Goal: Task Accomplishment & Management: Complete application form

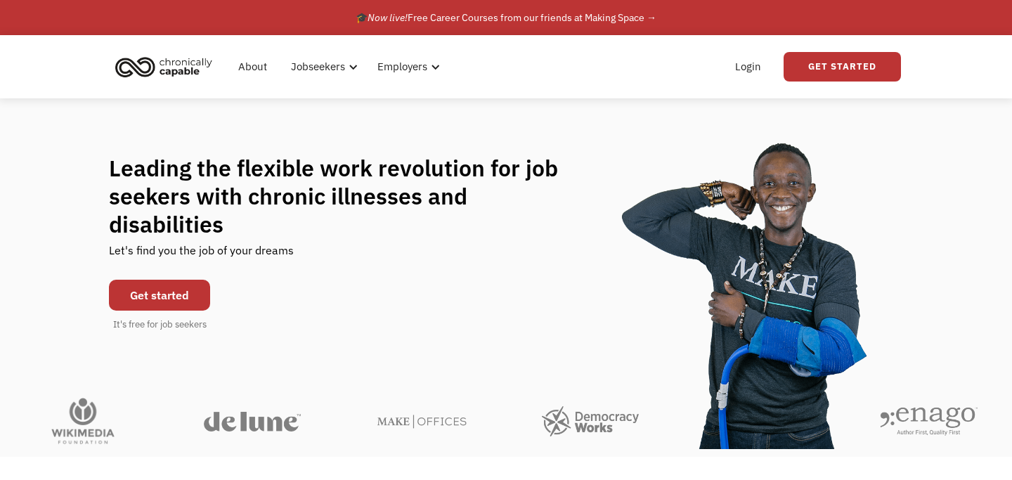
click at [154, 280] on link "Get started" at bounding box center [159, 295] width 101 height 31
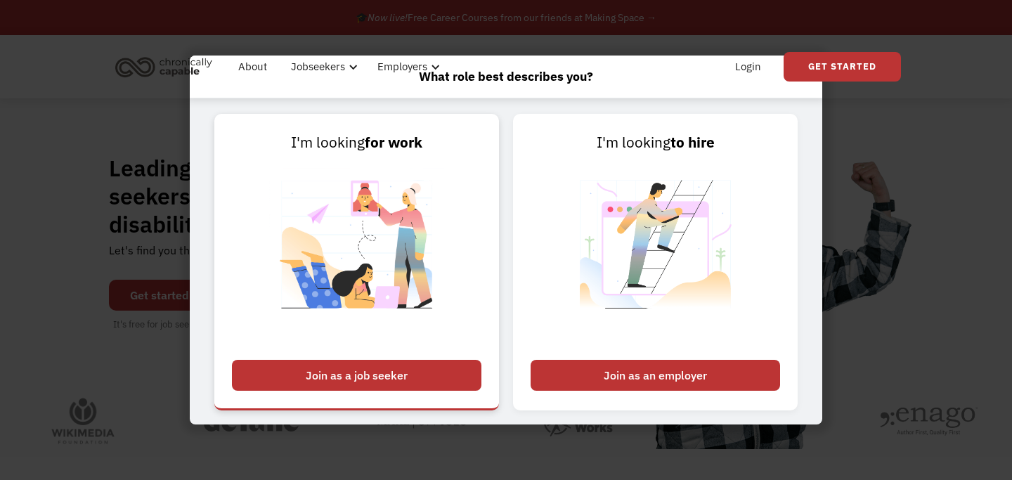
click at [363, 378] on div "Join as a job seeker" at bounding box center [357, 375] width 250 height 31
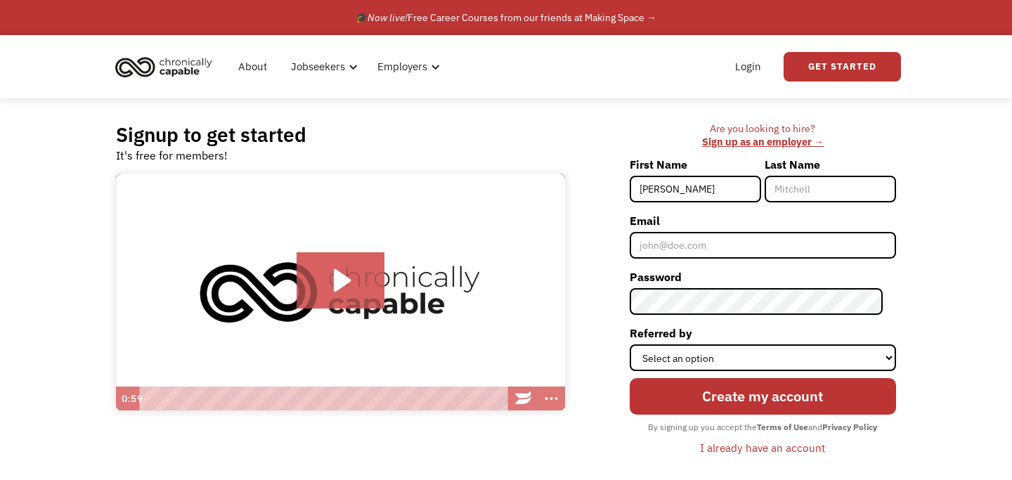
type input "[PERSON_NAME]"
type input "Daugherty"
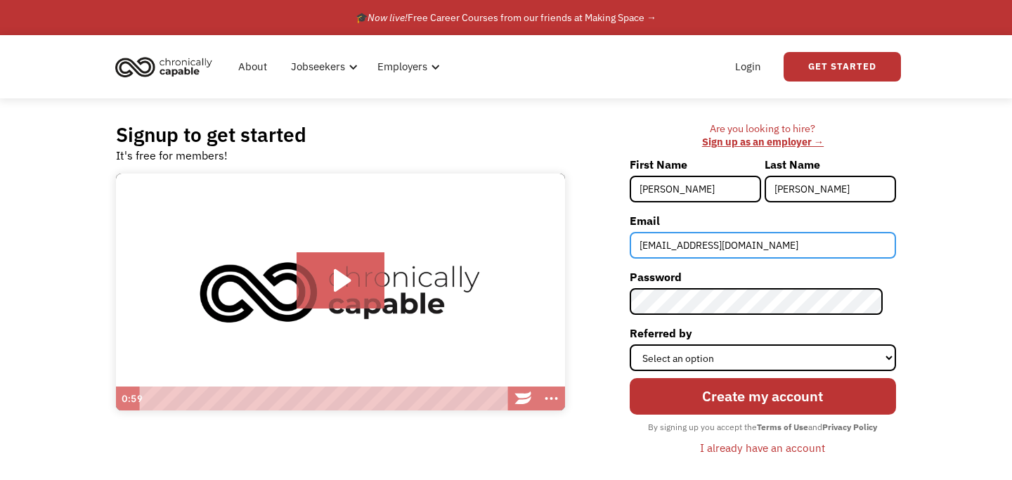
type input "mdaugherty888@gmail.com"
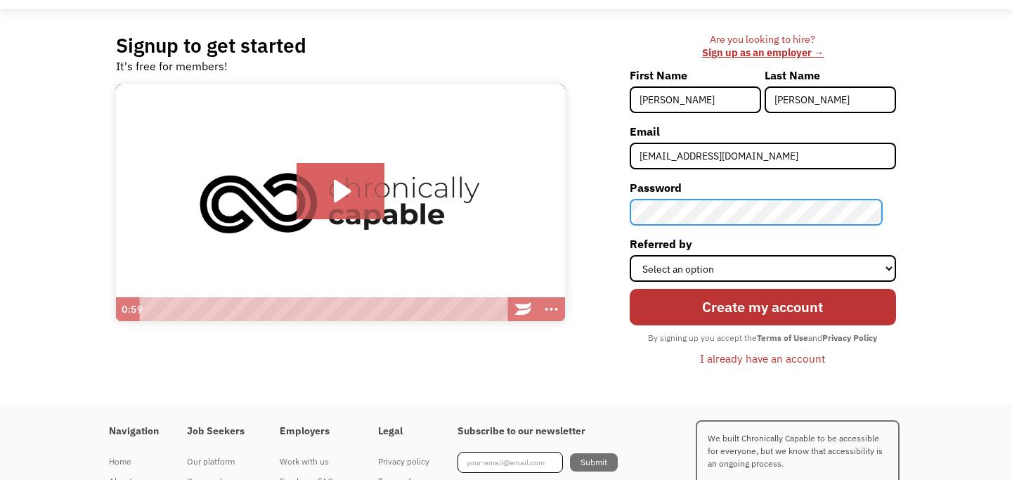
scroll to position [91, 0]
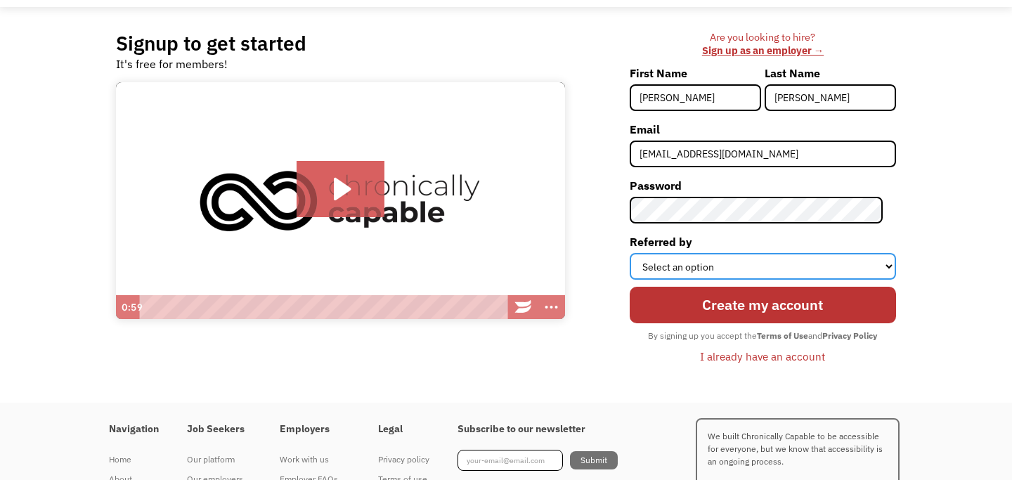
click at [717, 264] on select "Select an option Instagram Facebook Twitter Search Engine News Article Word of …" at bounding box center [763, 266] width 266 height 27
select select "Search Engine"
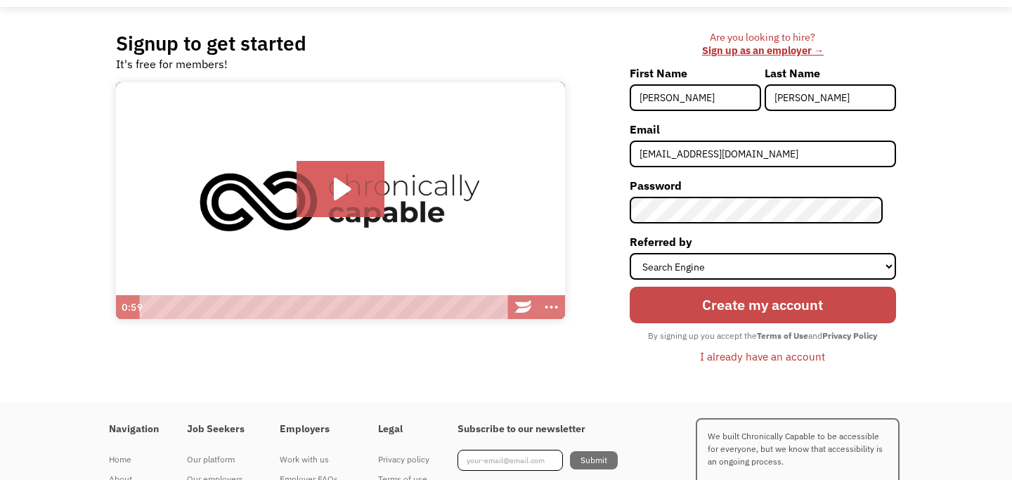
click at [752, 311] on input "Create my account" at bounding box center [763, 305] width 266 height 36
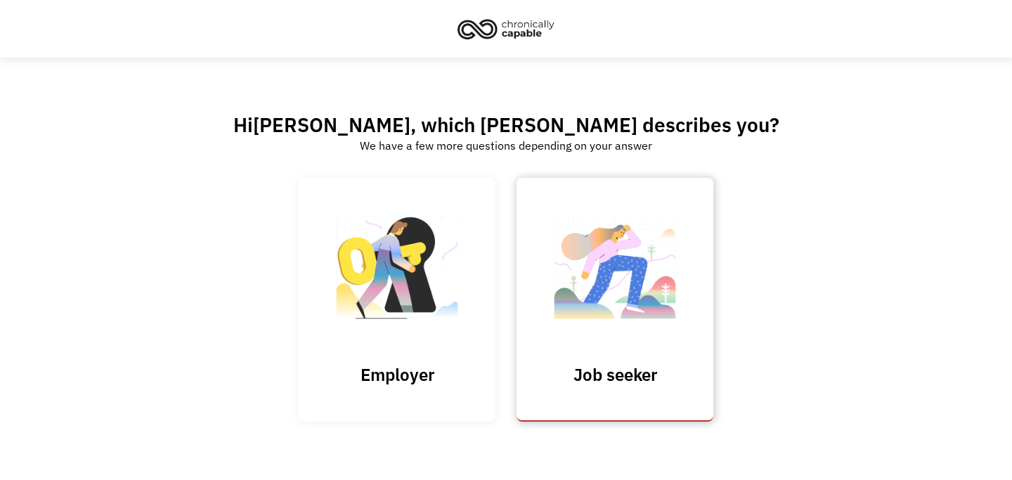
click at [599, 348] on link "Job seeker" at bounding box center [615, 300] width 197 height 244
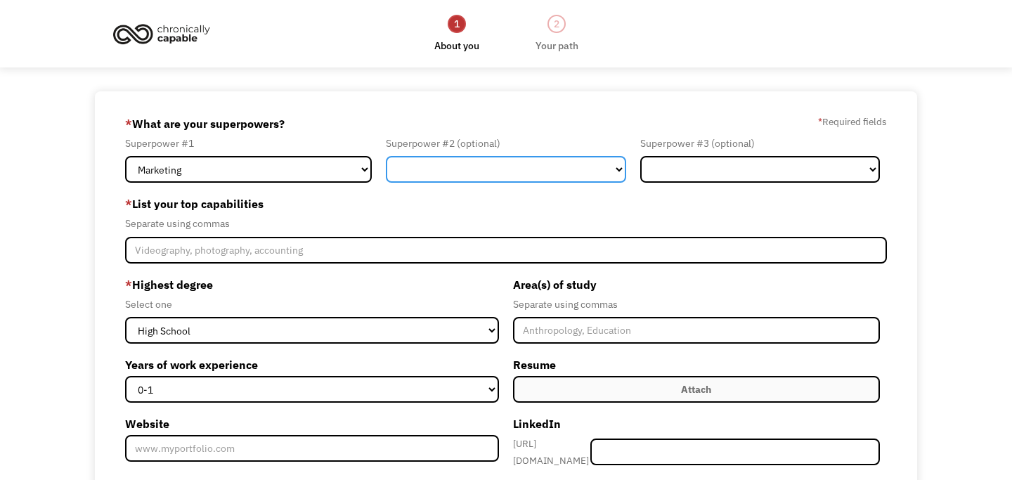
click at [502, 169] on select "Marketing Human Resources Finance Technology Operations Sales Industrial & Manu…" at bounding box center [506, 169] width 240 height 27
select select "Customer Service"
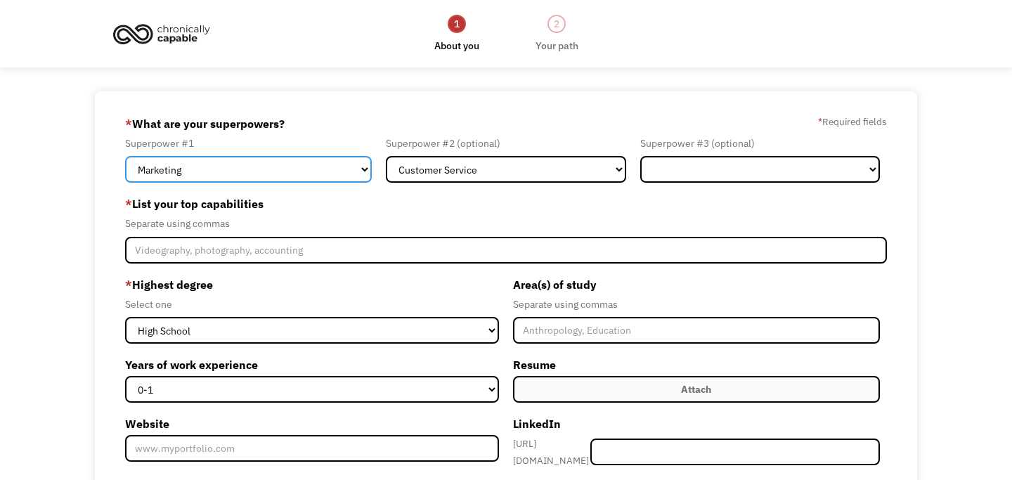
click at [344, 174] on select "Marketing Human Resources Finance Technology Operations Sales Industrial & Manu…" at bounding box center [248, 169] width 247 height 27
select select "Customer Service"
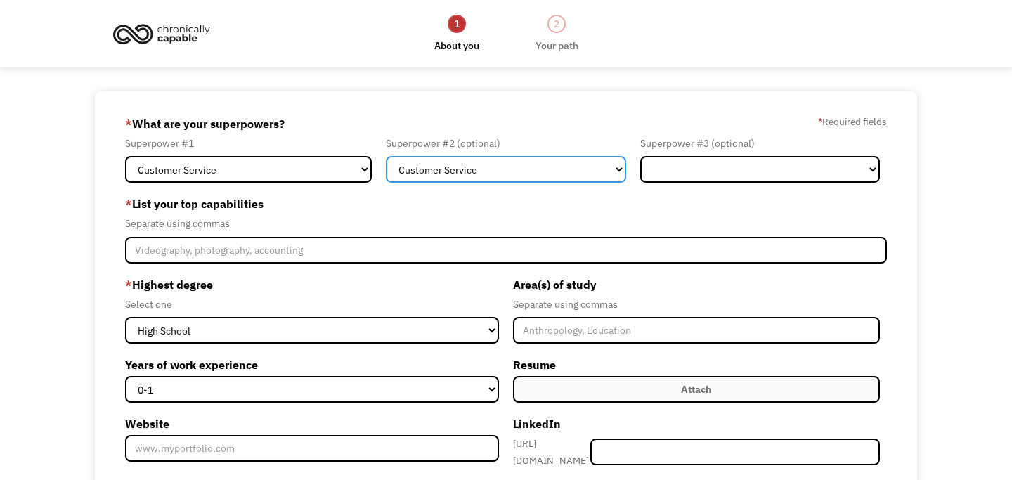
click at [484, 164] on select "Marketing Human Resources Finance Technology Operations Sales Industrial & Manu…" at bounding box center [506, 169] width 240 height 27
select select "Sales"
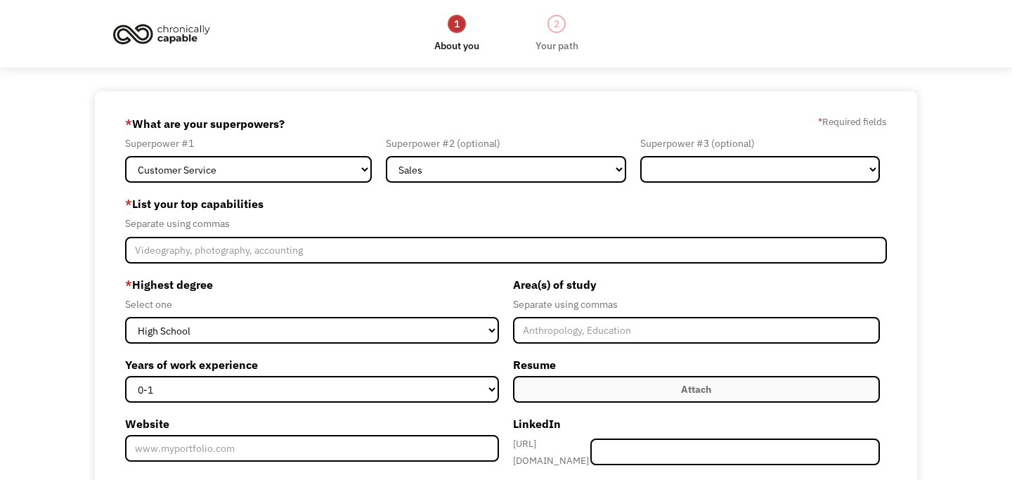
click at [429, 221] on div "Separate using commas" at bounding box center [506, 223] width 762 height 17
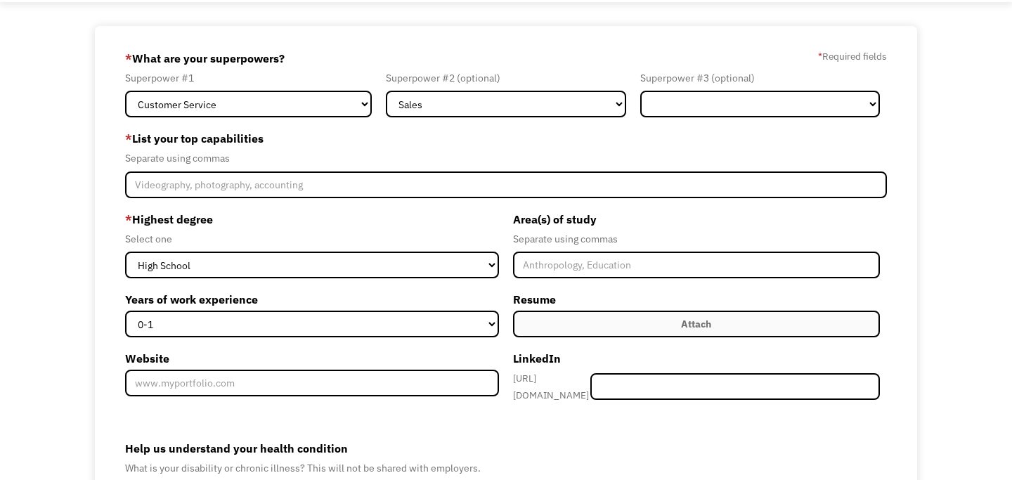
scroll to position [68, 0]
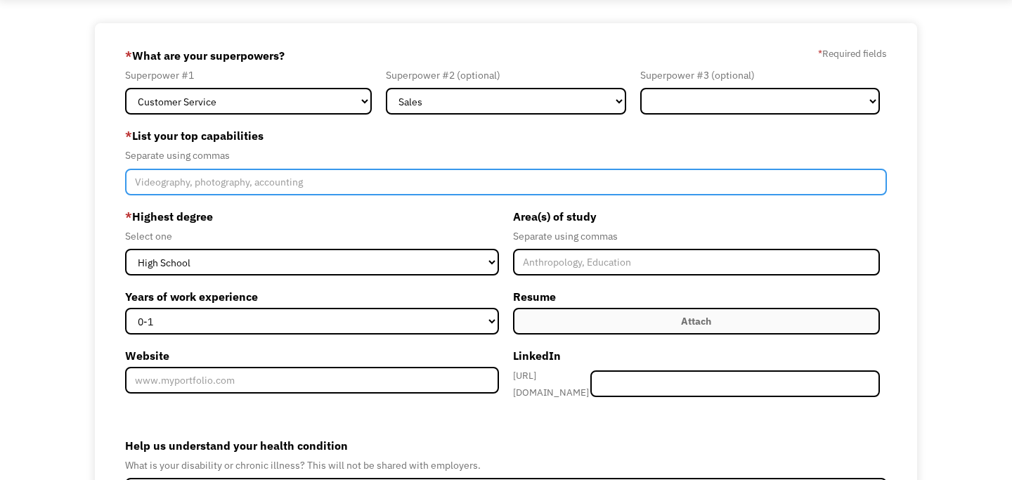
click at [356, 182] on input "Member-Create-Step1" at bounding box center [506, 182] width 762 height 27
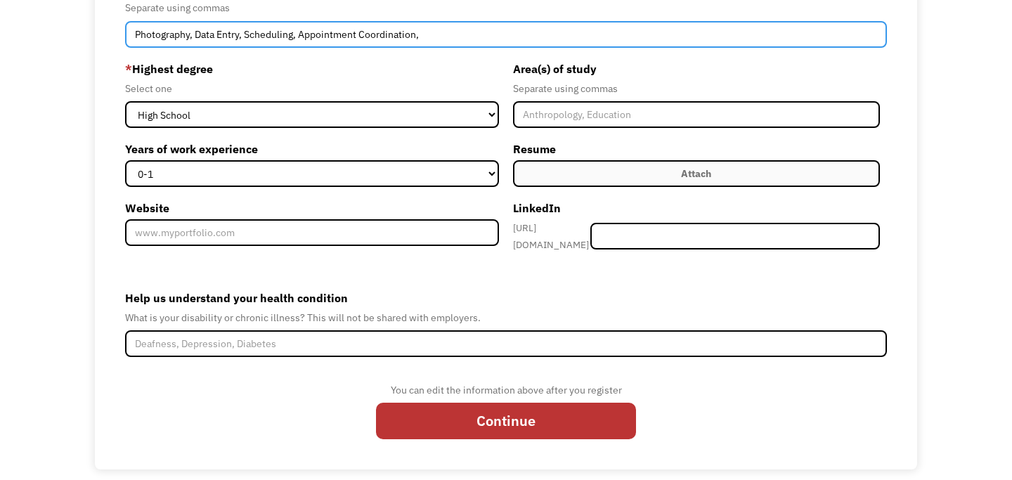
scroll to position [222, 0]
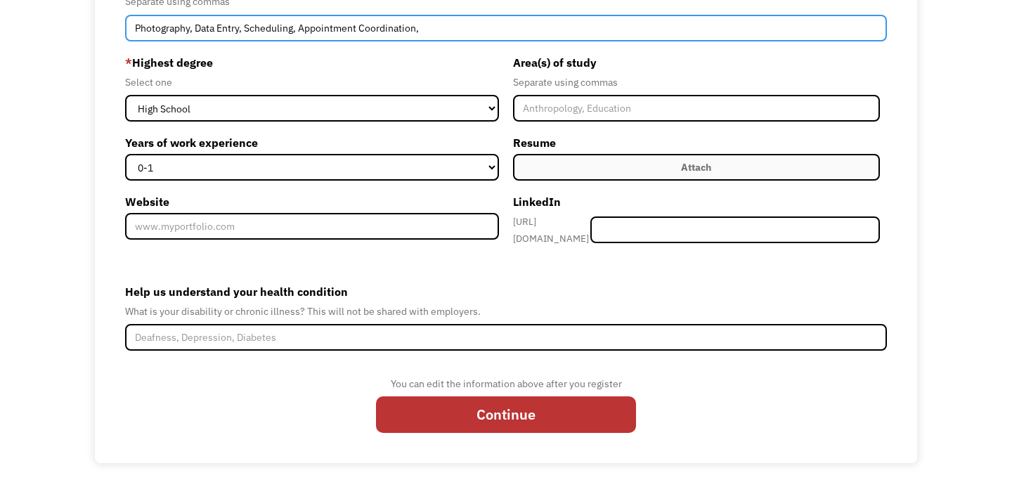
type input "Photography, Data Entry, Scheduling, Appointment Coordination,"
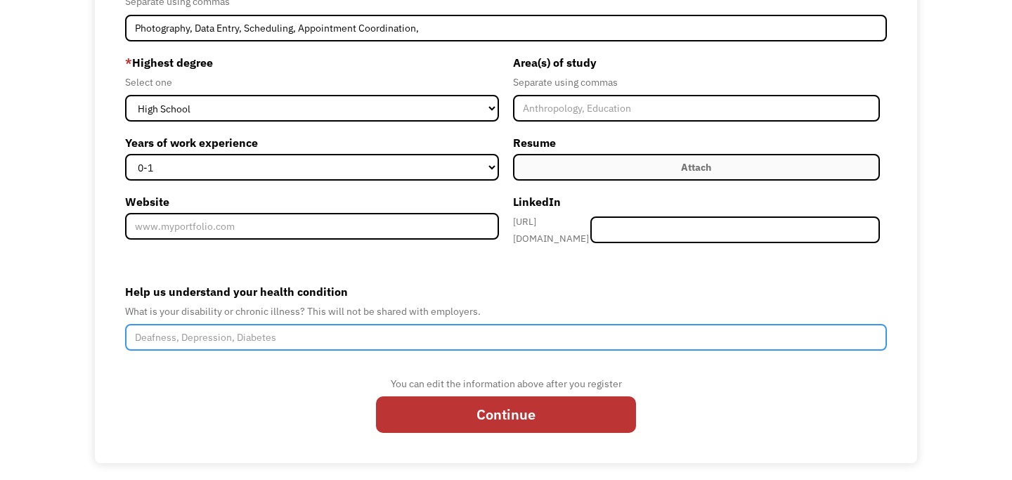
click at [367, 326] on input "Help us understand your health condition" at bounding box center [506, 337] width 762 height 27
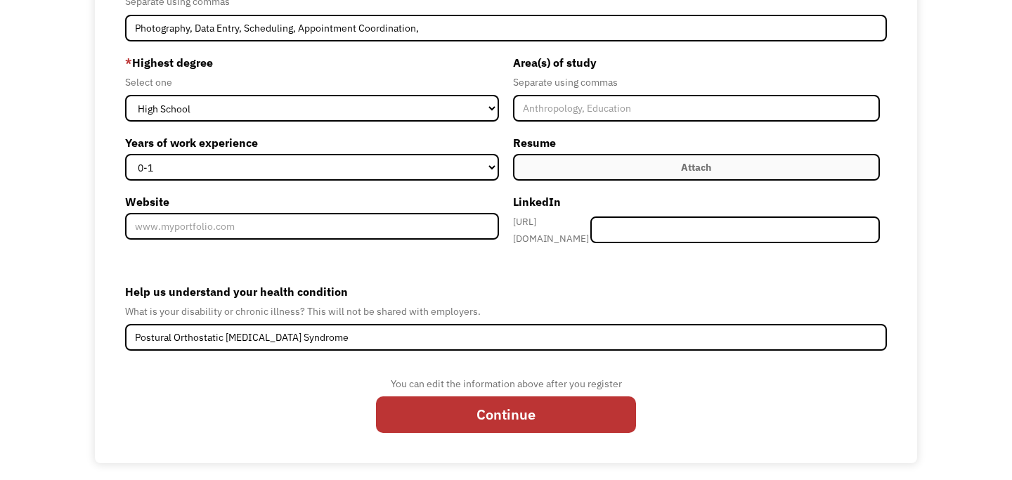
click at [539, 281] on label "Help us understand your health condition" at bounding box center [506, 292] width 762 height 22
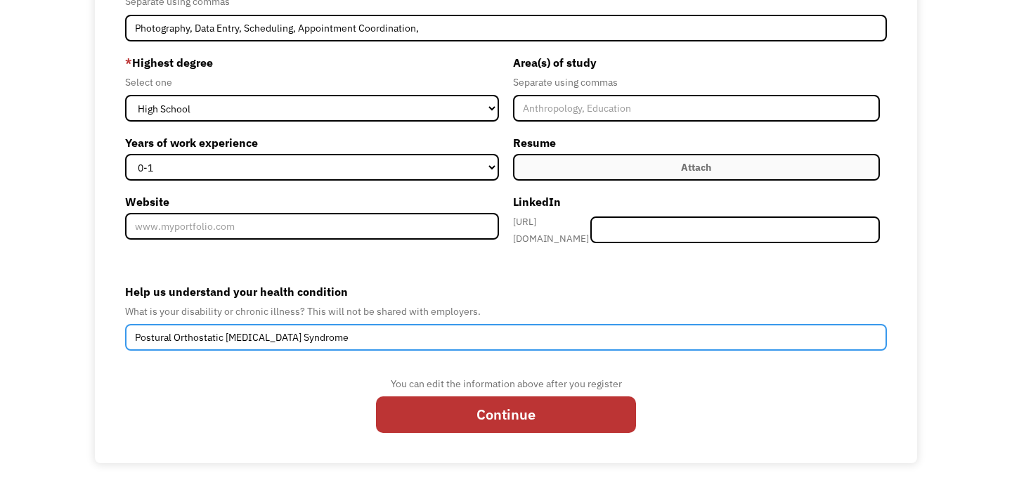
click at [539, 324] on input "Postural Orthostatic Tachycardia Syndrome" at bounding box center [506, 337] width 762 height 27
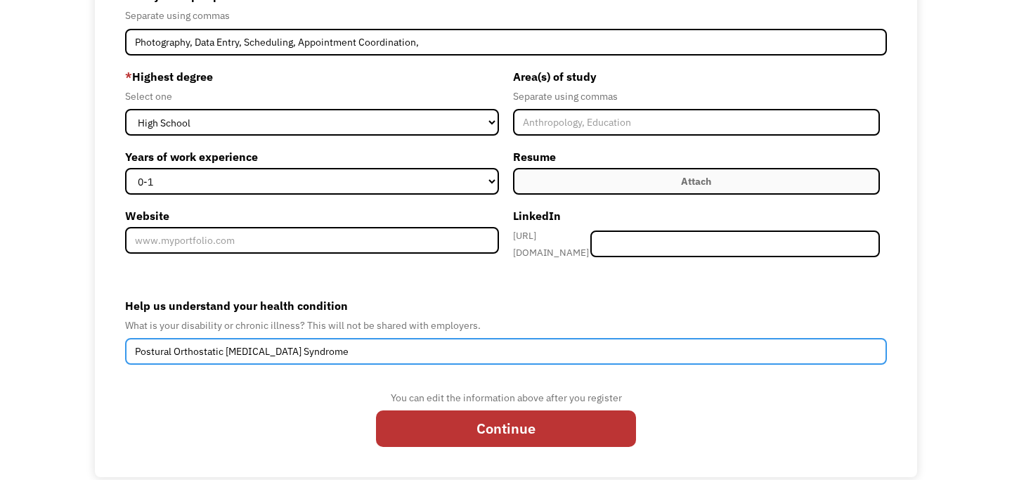
scroll to position [207, 0]
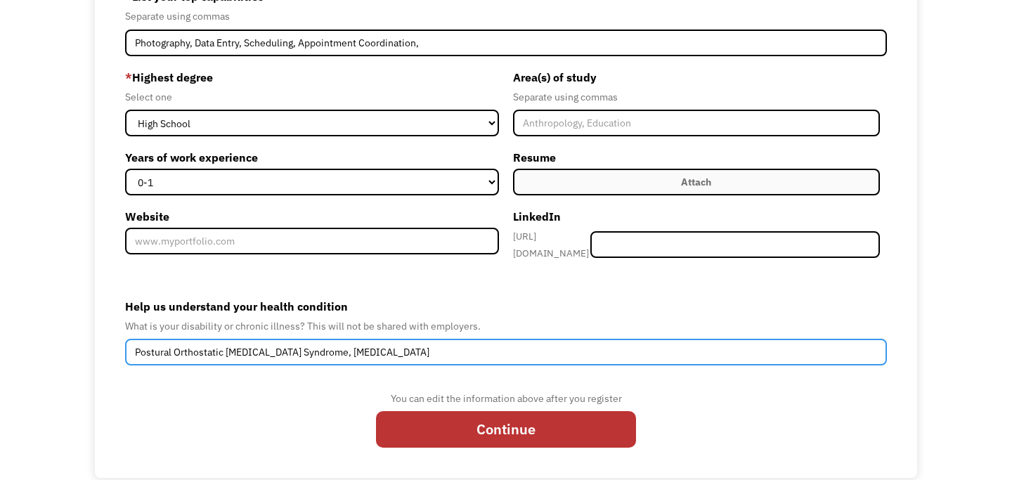
type input "Postural Orthostatic Tachycardia Syndrome, Depression, Anxiety"
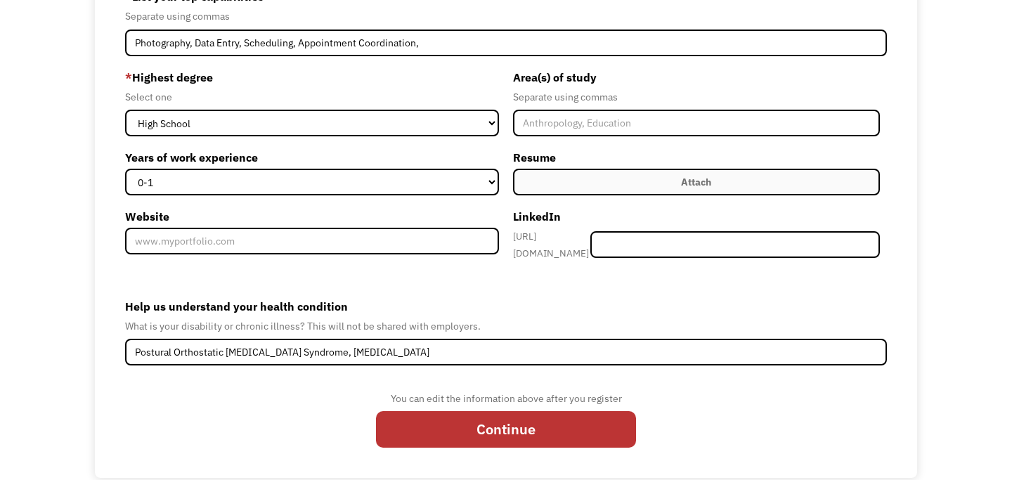
click at [278, 271] on form "689e8fe8a1aa95d2a71e5212 mdaugherty888@gmail.com Mikaela Daugherty Search Engin…" at bounding box center [506, 181] width 762 height 553
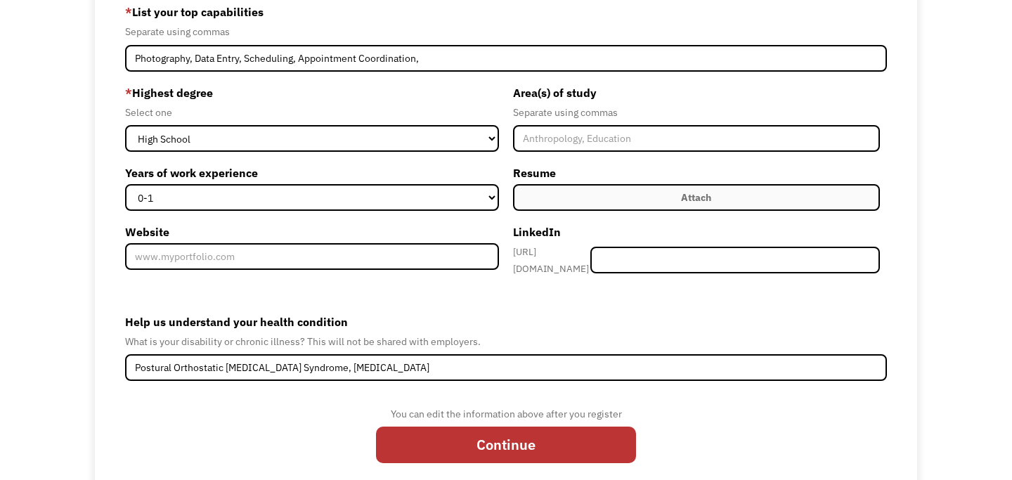
scroll to position [222, 0]
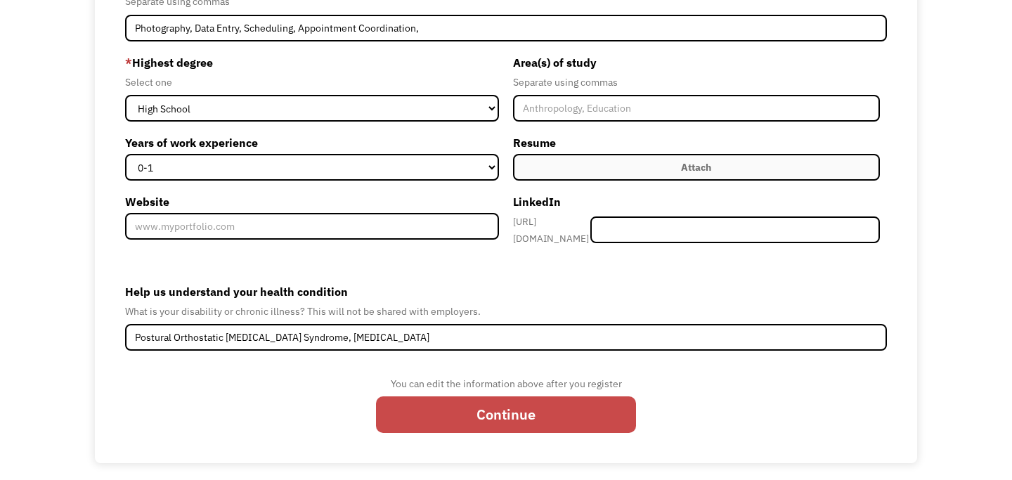
click at [517, 403] on input "Continue" at bounding box center [506, 415] width 260 height 36
type input "Please wait..."
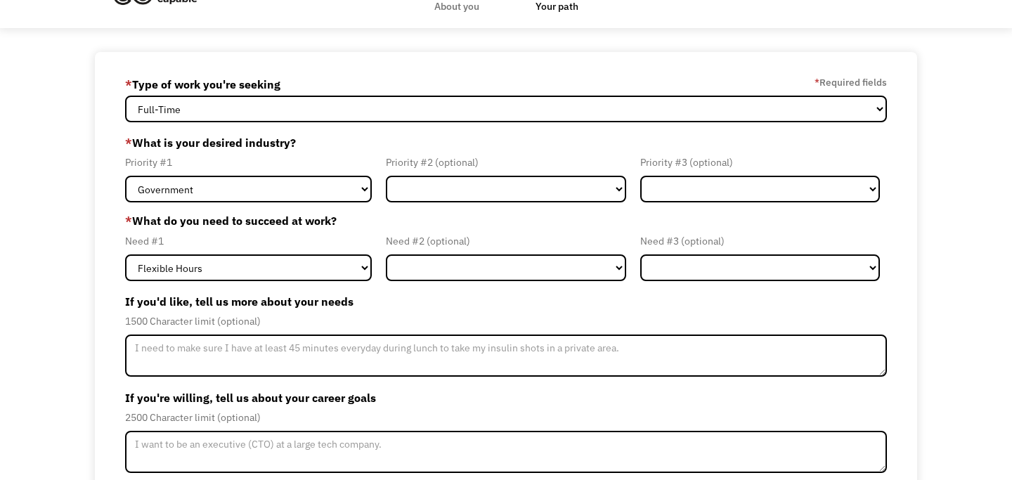
scroll to position [39, 0]
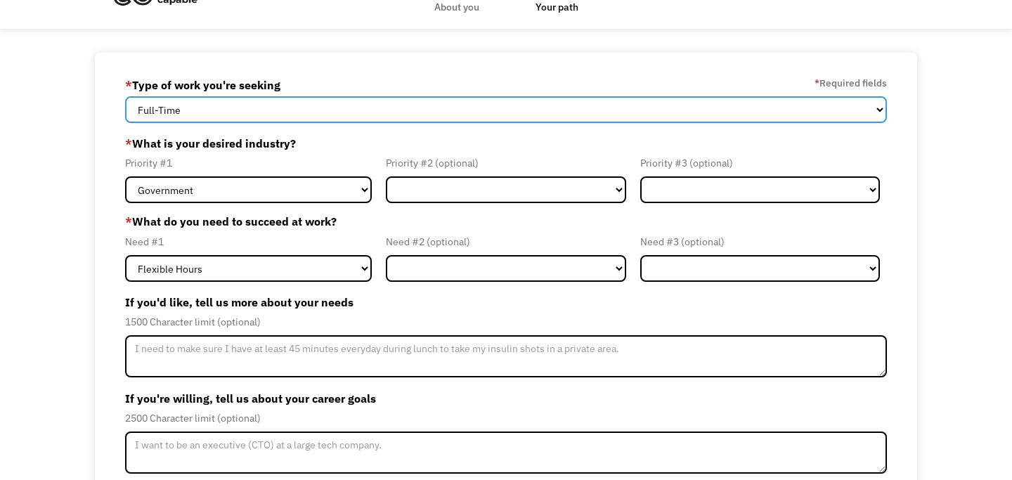
click at [362, 110] on select "Full-Time Part-Time Both Full-Time and Part-Time" at bounding box center [506, 109] width 762 height 27
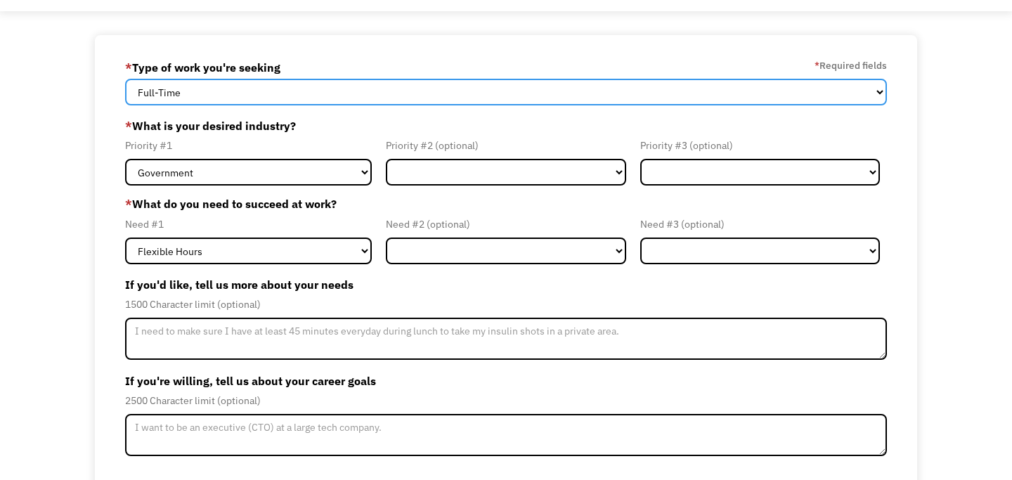
scroll to position [59, 0]
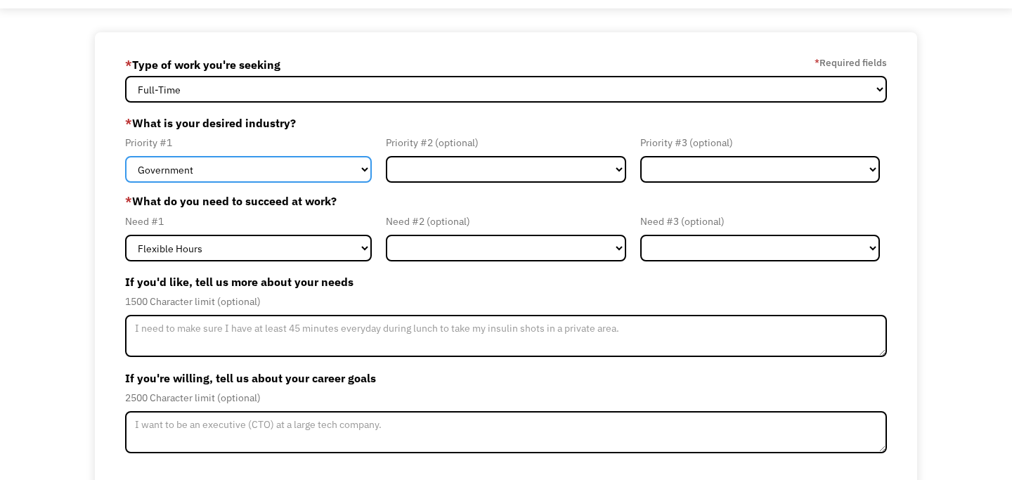
click at [314, 167] on select "Government Finance & Insurance Health & Social Care Tech & Engineering Creative…" at bounding box center [248, 169] width 247 height 27
select select "Creative & Design"
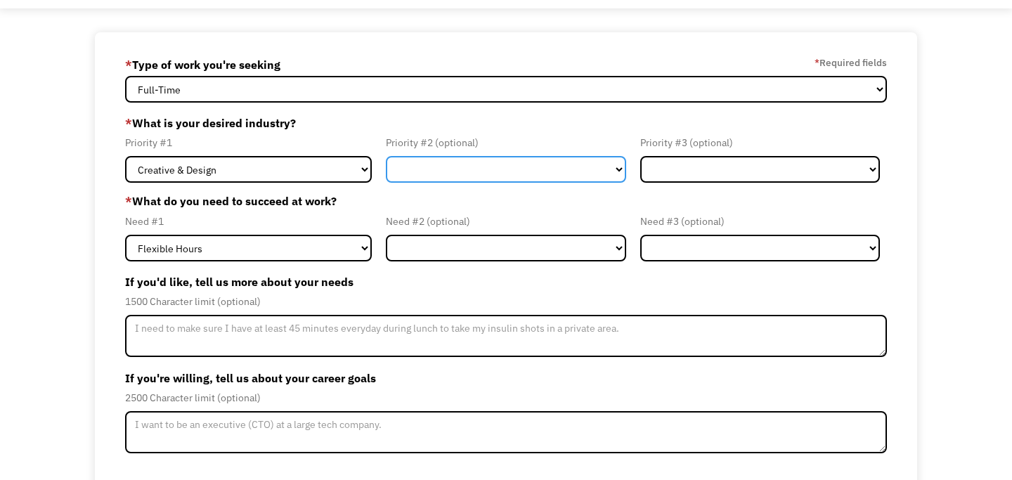
click at [434, 174] on select "Government Finance & Insurance Health & Social Care Tech & Engineering Creative…" at bounding box center [506, 169] width 240 height 27
select select "Administrative"
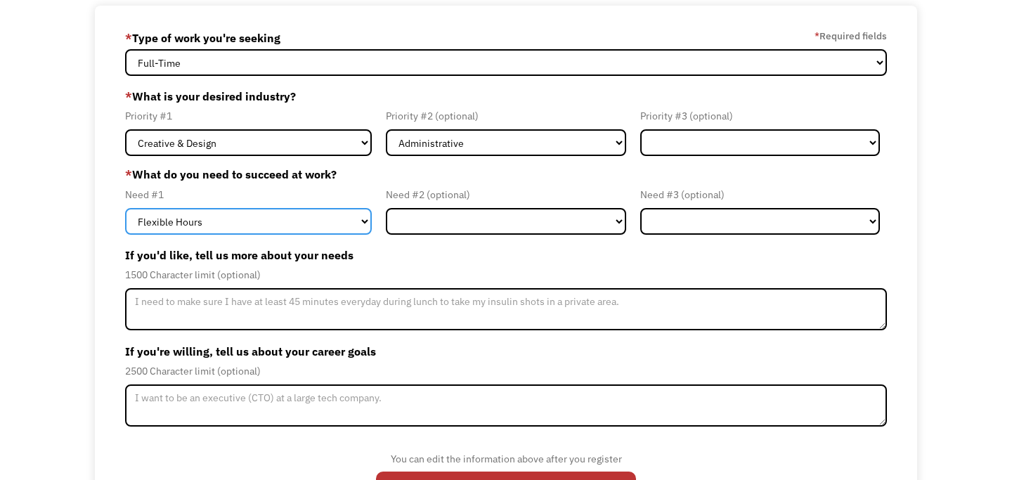
click at [350, 219] on select "Flexible Hours Remote Work Service Animal On-site Accommodations Visual Support…" at bounding box center [248, 221] width 247 height 27
select select "Remote Work"
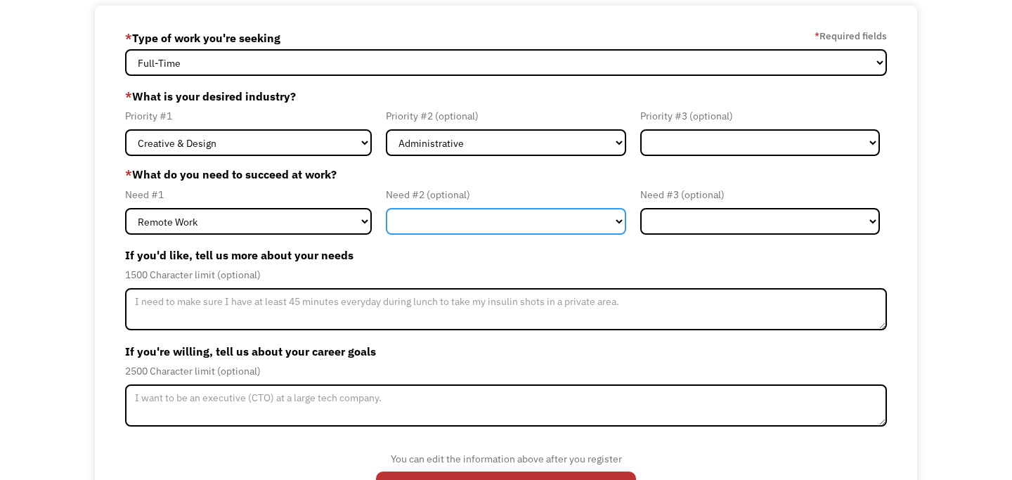
click at [453, 222] on select "Flexible Hours Remote Work Service Animal On-site Accommodations Visual Support…" at bounding box center [506, 221] width 240 height 27
select select "Flexible Hours"
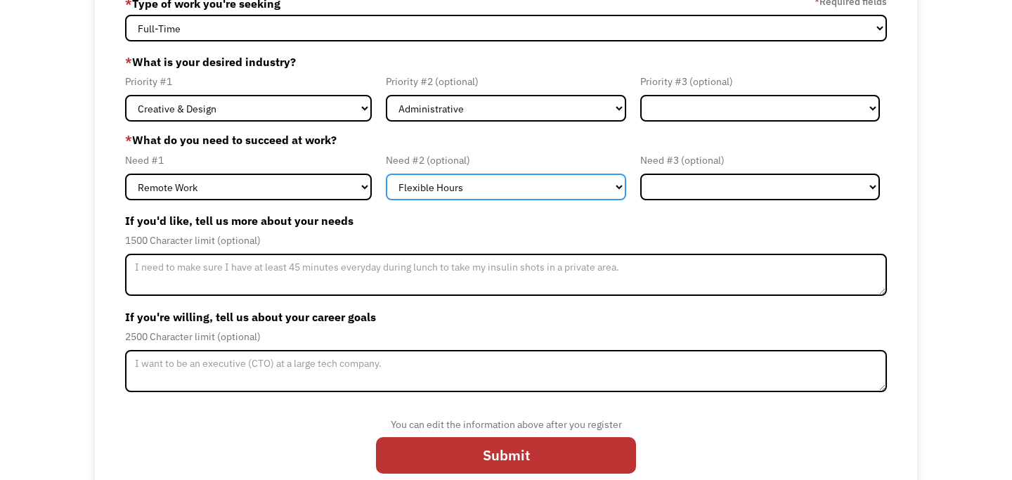
scroll to position [144, 0]
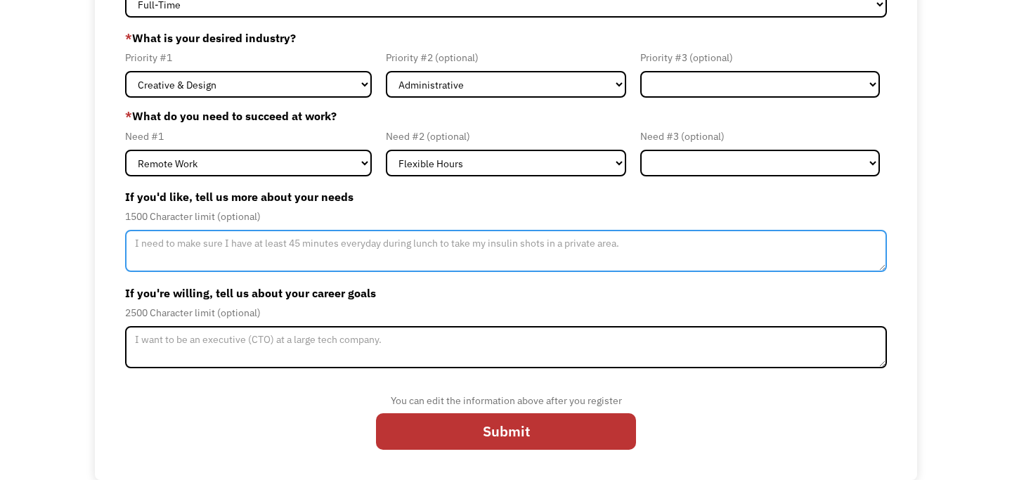
click at [420, 259] on textarea "Member-Update-Form-Step2" at bounding box center [506, 251] width 762 height 42
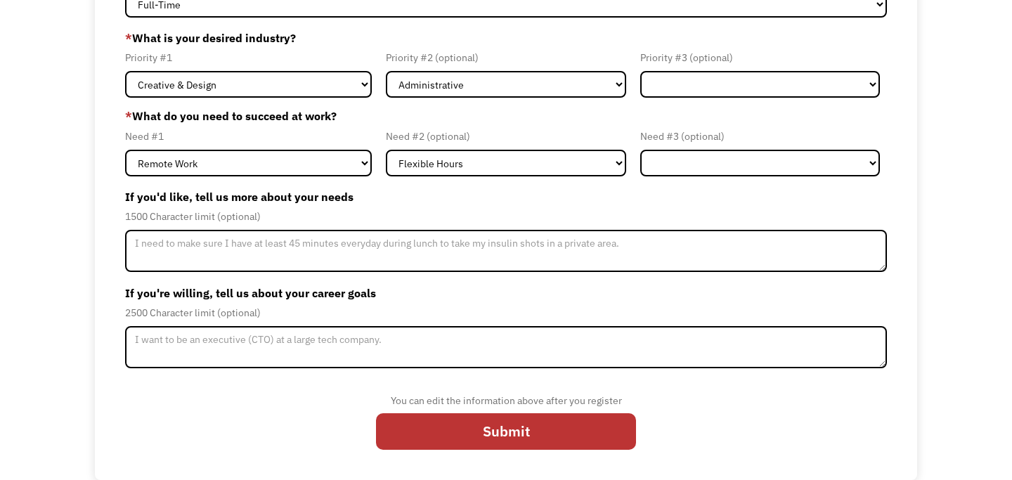
click at [415, 278] on form "689e8fe8a1aa95d2a71e5212 mdaugherty888@gmail.com Mikaela Daugherty * Type of wo…" at bounding box center [506, 213] width 762 height 491
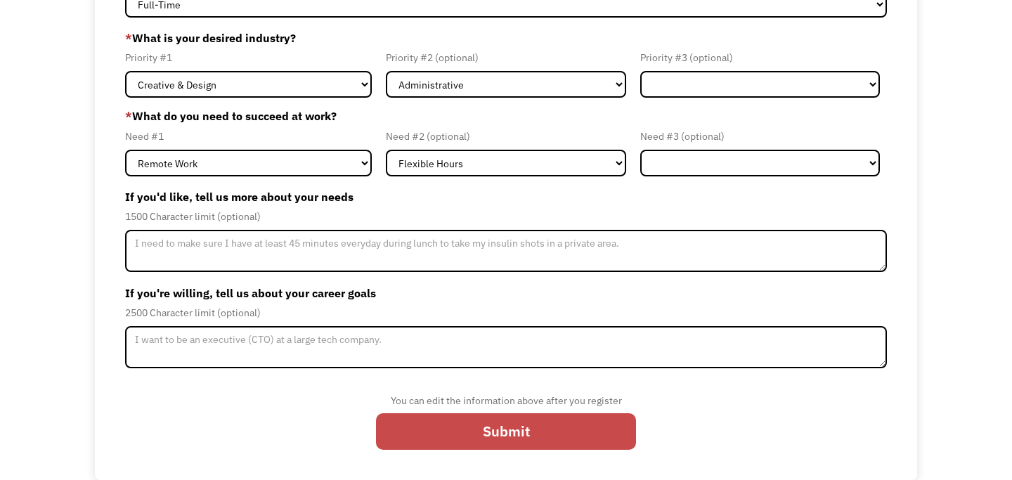
click at [501, 435] on input "Submit" at bounding box center [506, 431] width 260 height 36
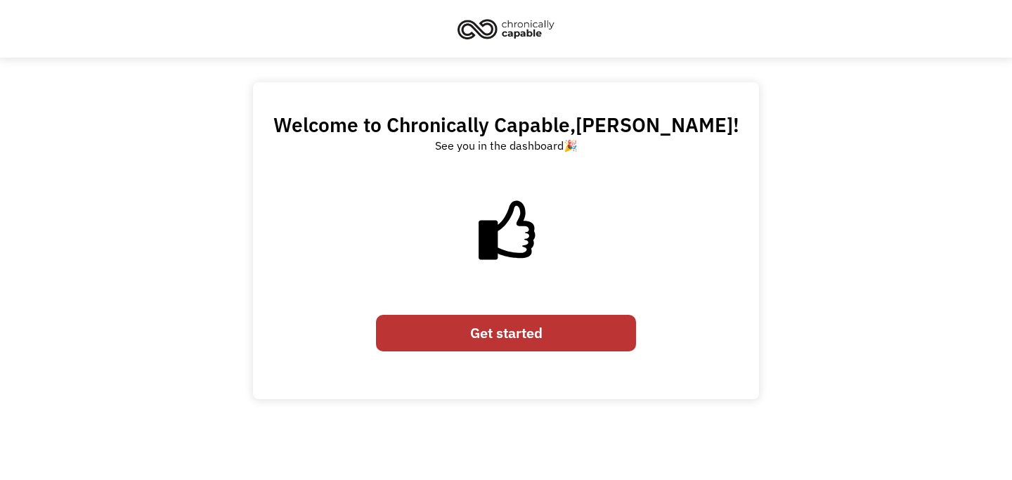
click at [503, 335] on link "Get started" at bounding box center [506, 333] width 260 height 36
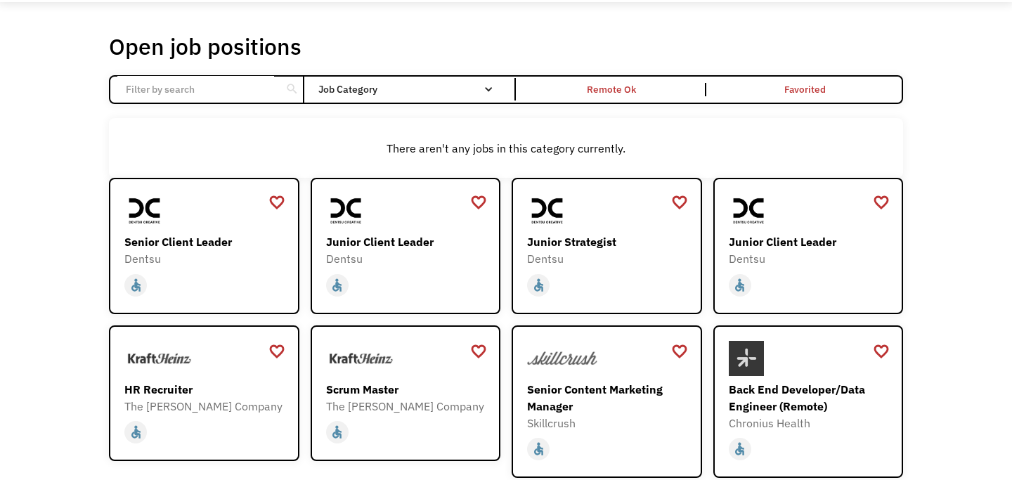
scroll to position [58, 0]
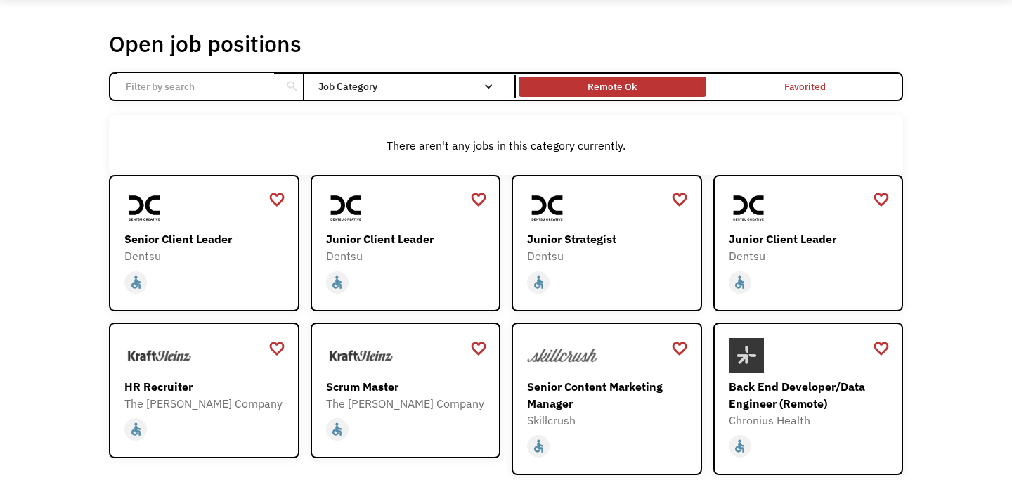
click at [676, 90] on div "Remote Ok" at bounding box center [612, 86] width 187 height 13
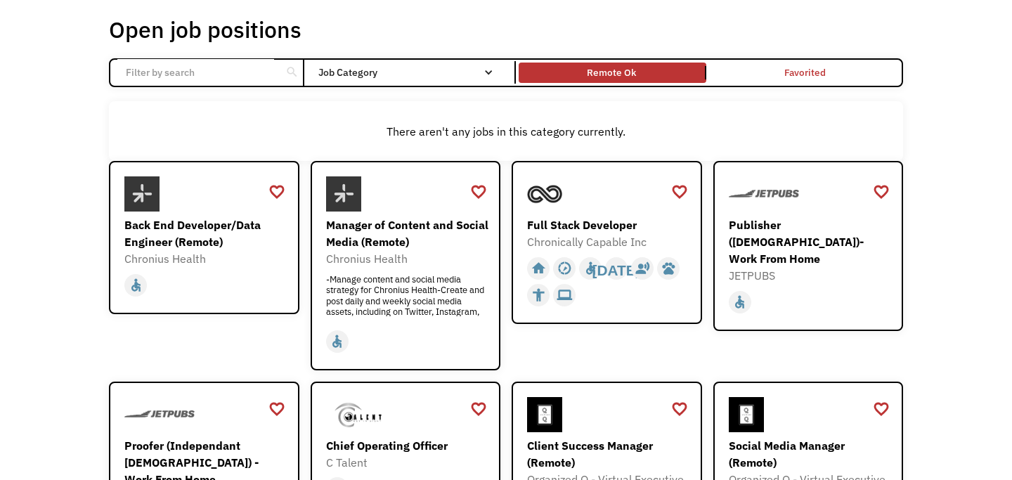
scroll to position [76, 0]
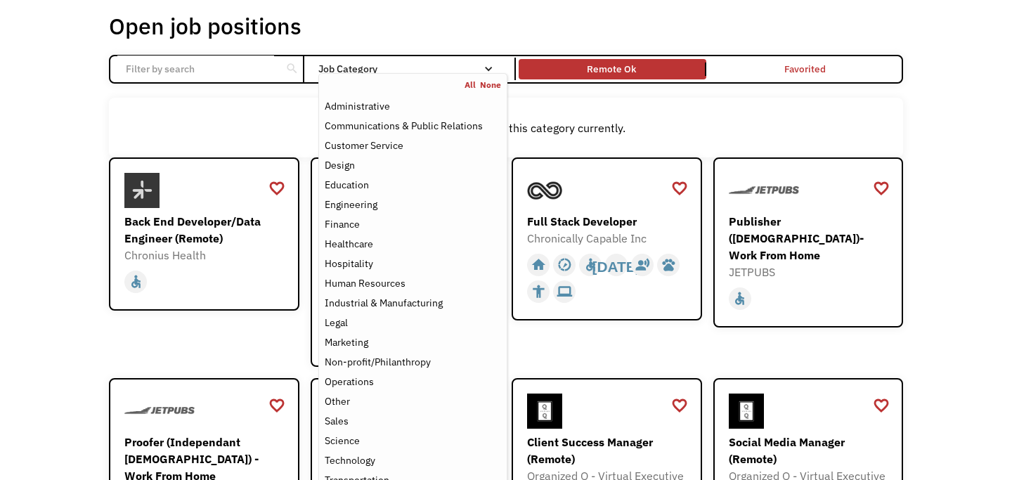
click at [487, 75] on nav "All None Administrative Communications & Public Relations Customer Service Desi…" at bounding box center [412, 284] width 189 height 423
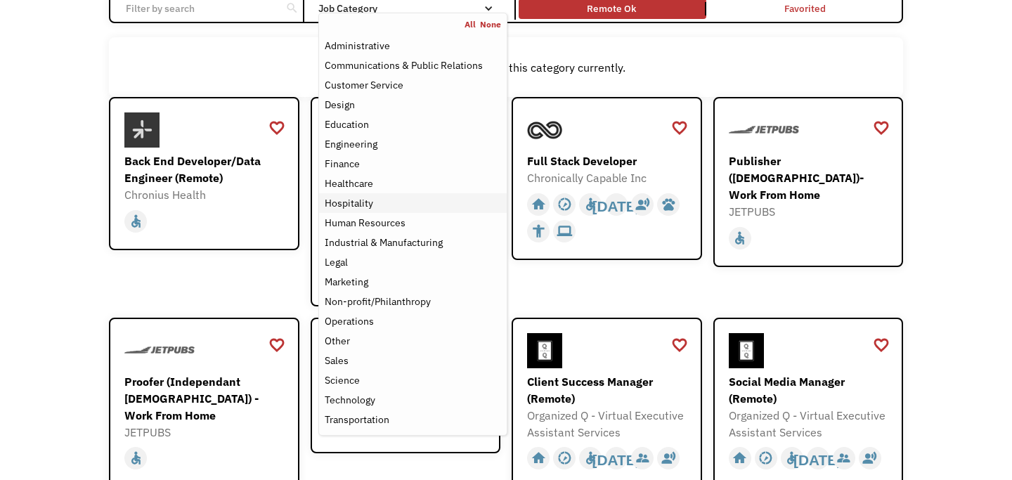
scroll to position [134, 0]
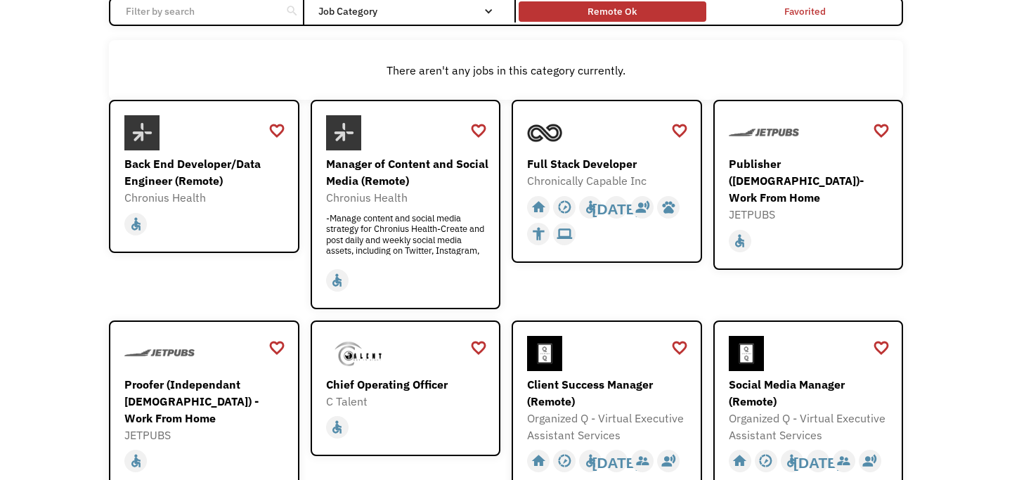
click at [636, 9] on div "Remote Ok" at bounding box center [612, 11] width 49 height 17
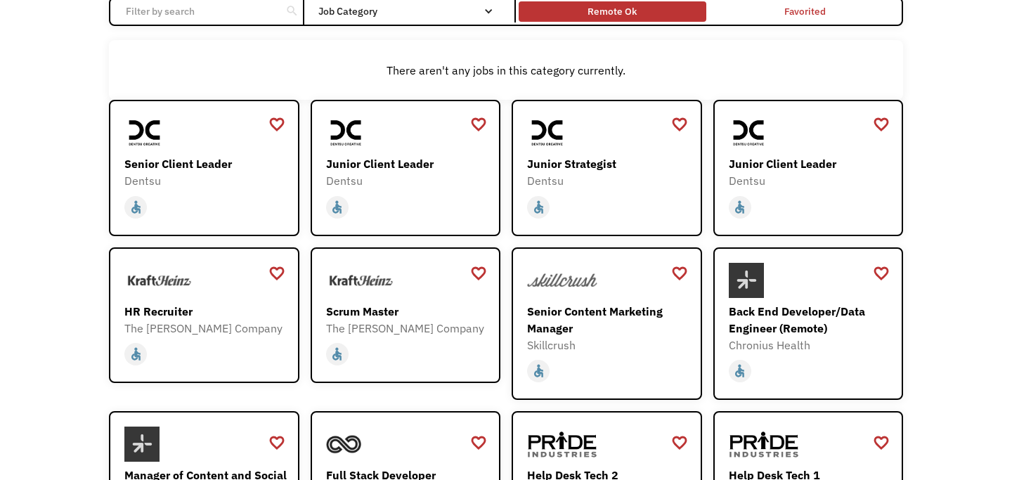
click at [635, 9] on div "Remote Ok" at bounding box center [612, 11] width 49 height 17
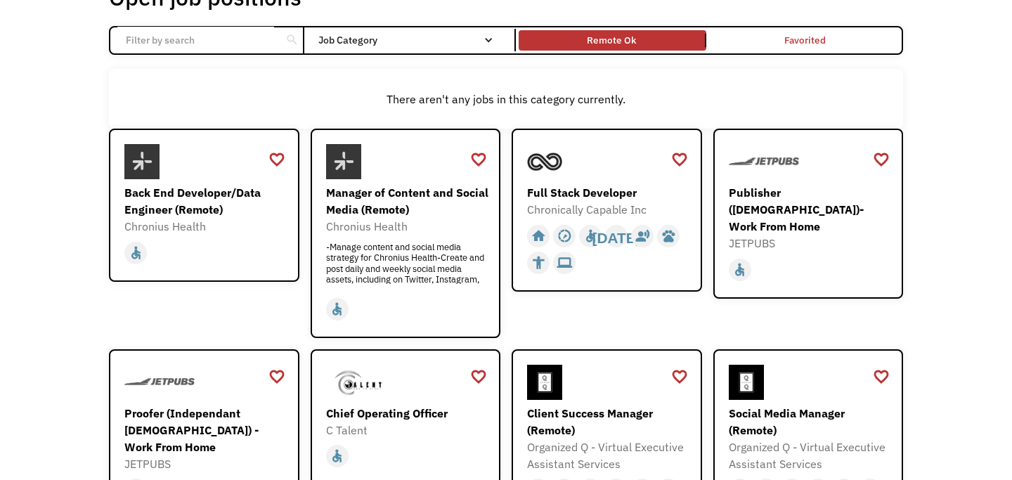
scroll to position [106, 0]
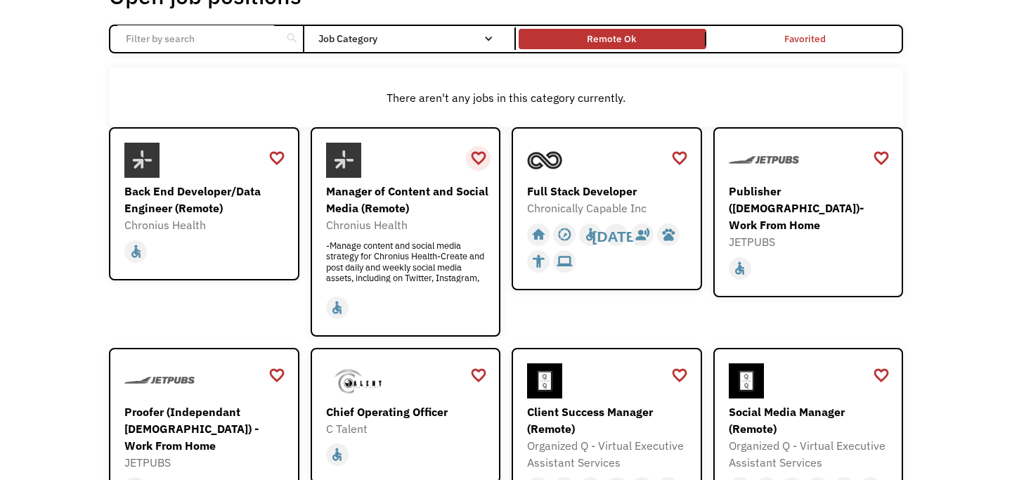
click at [483, 160] on div "favorite_border" at bounding box center [478, 158] width 17 height 21
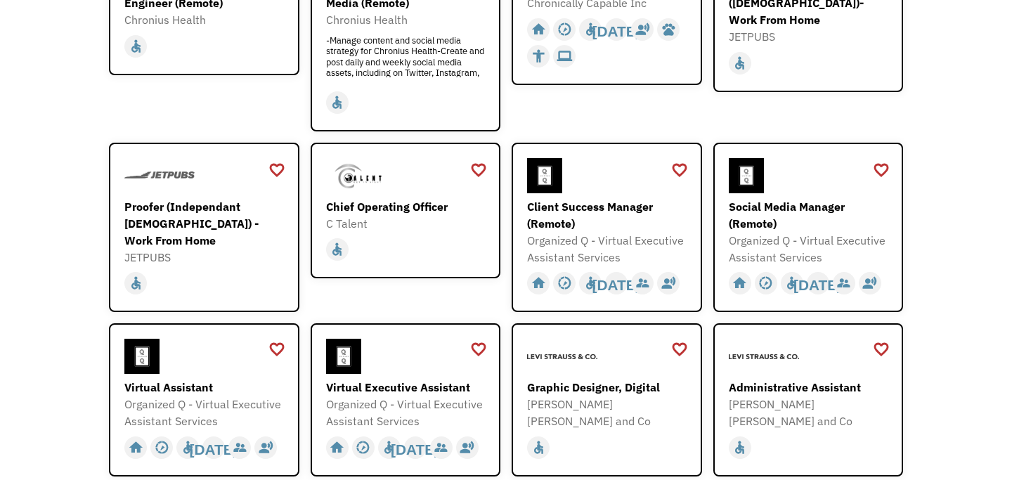
scroll to position [335, 0]
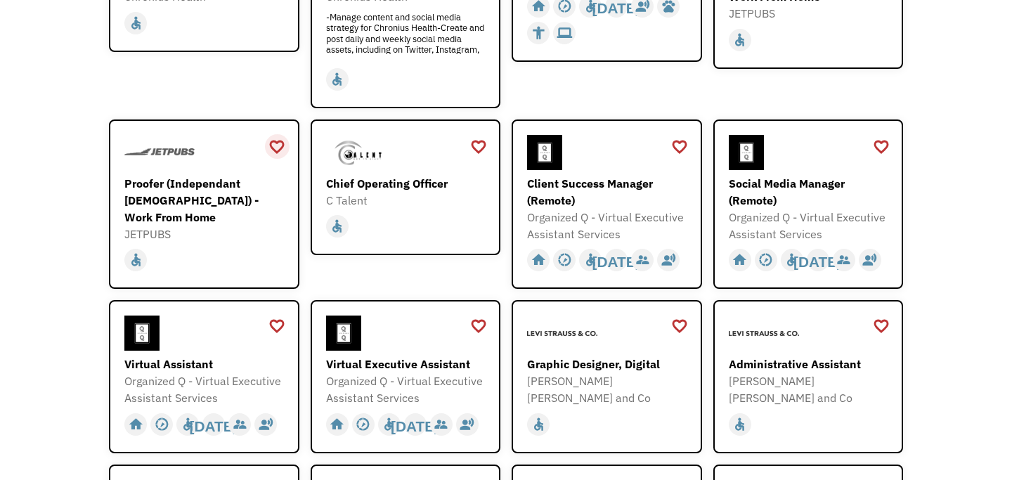
click at [274, 147] on div "favorite_border" at bounding box center [277, 146] width 17 height 21
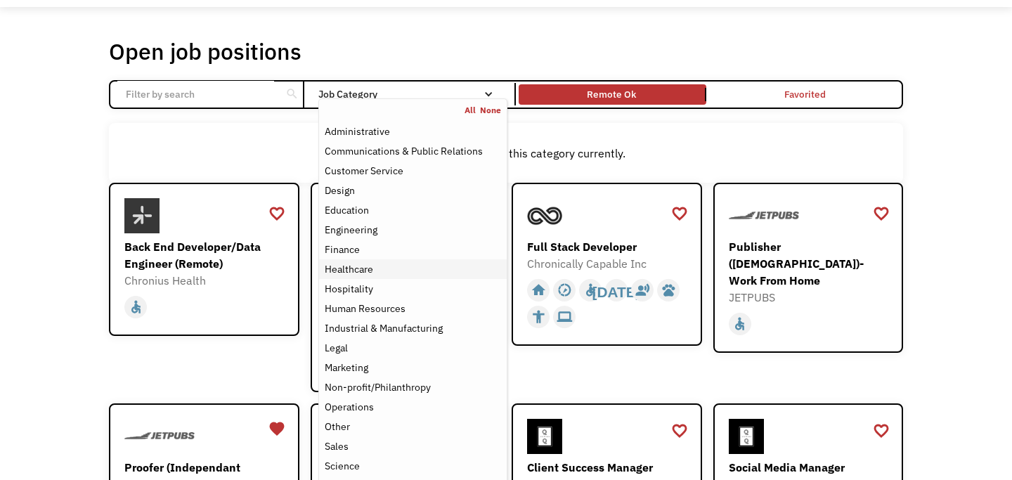
scroll to position [4, 0]
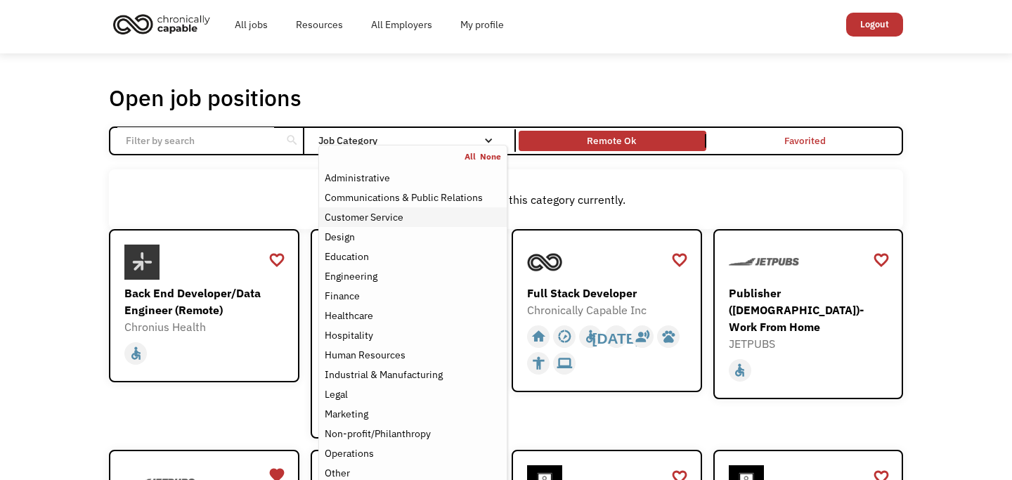
click at [394, 214] on div "Customer Service" at bounding box center [364, 217] width 79 height 17
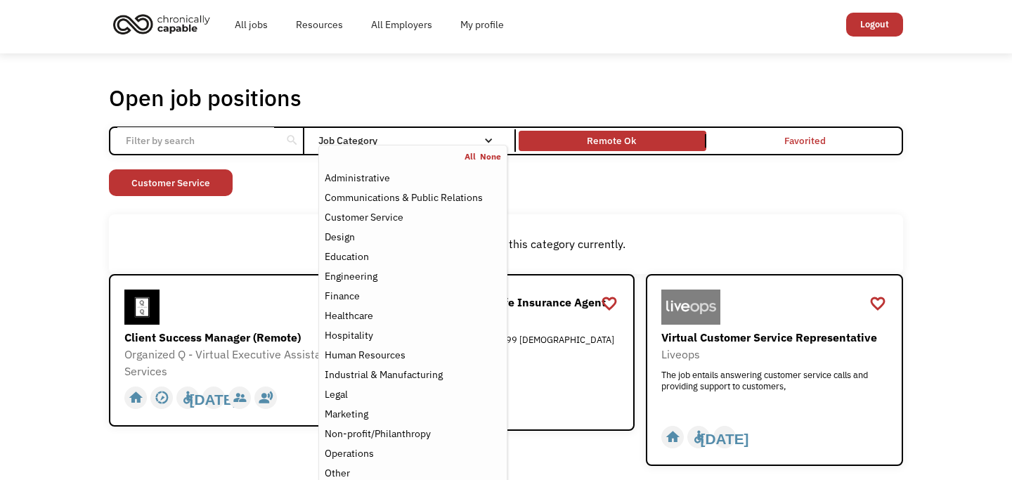
click at [584, 218] on div "There aren't any jobs in this category currently." at bounding box center [506, 244] width 794 height 60
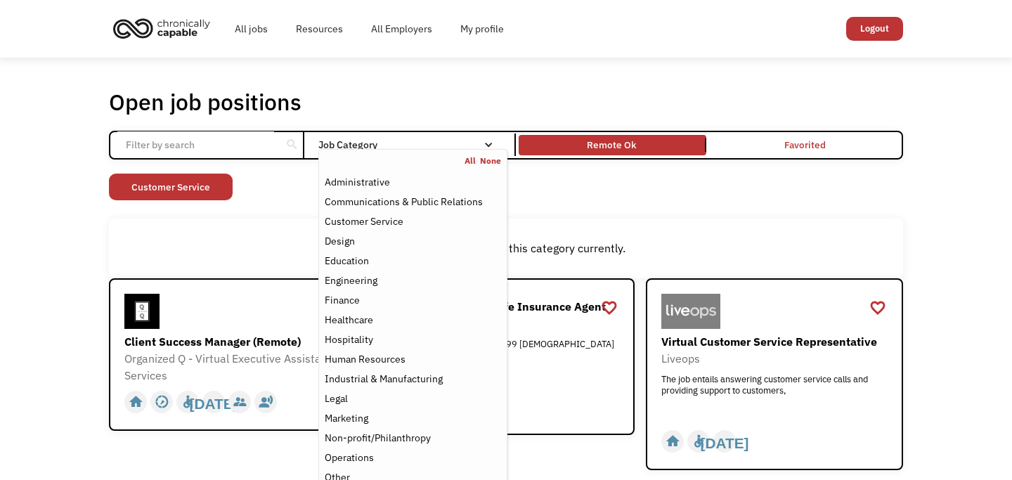
click at [451, 134] on div "Job Category" at bounding box center [412, 145] width 189 height 22
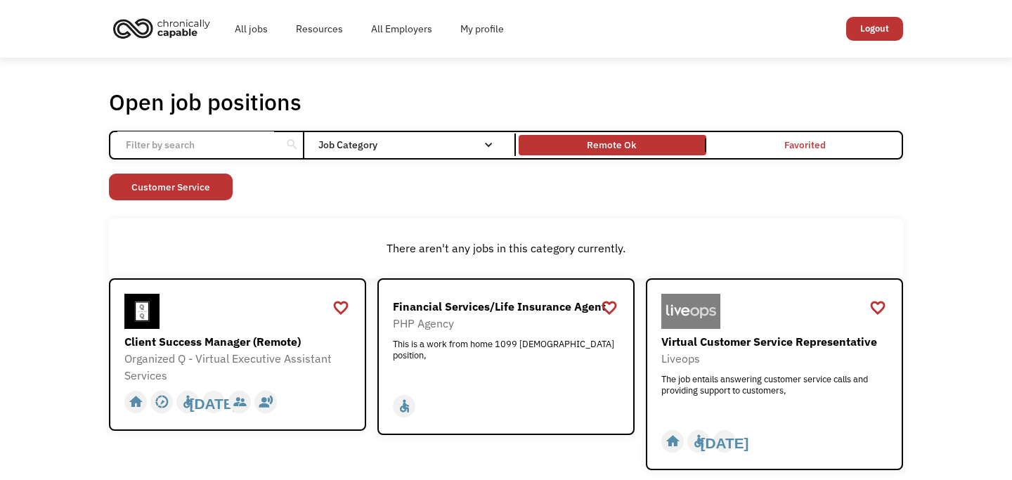
click at [451, 134] on div "Job Category" at bounding box center [412, 145] width 189 height 22
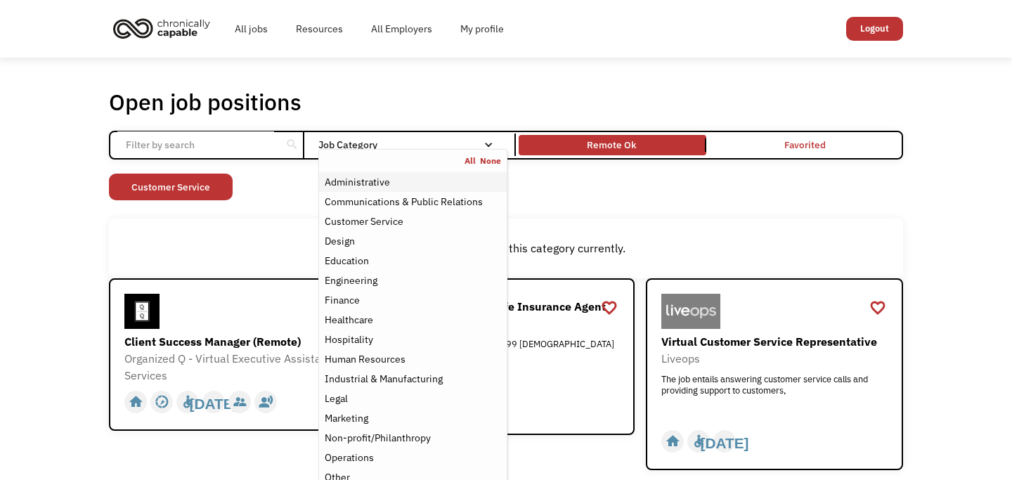
click at [431, 188] on div "Administrative" at bounding box center [413, 182] width 176 height 17
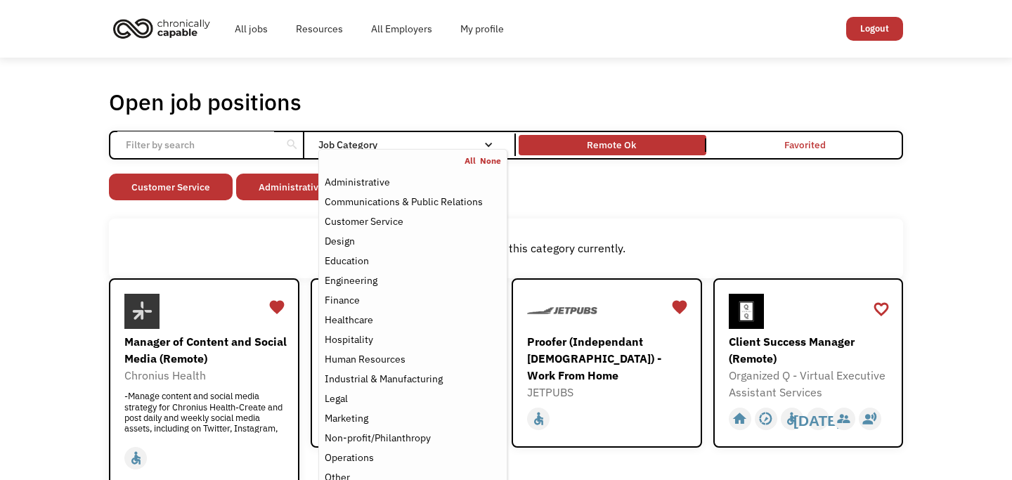
click at [565, 204] on div "Open job positions You have X liked items Search search Filter by category Admi…" at bounding box center [506, 485] width 794 height 794
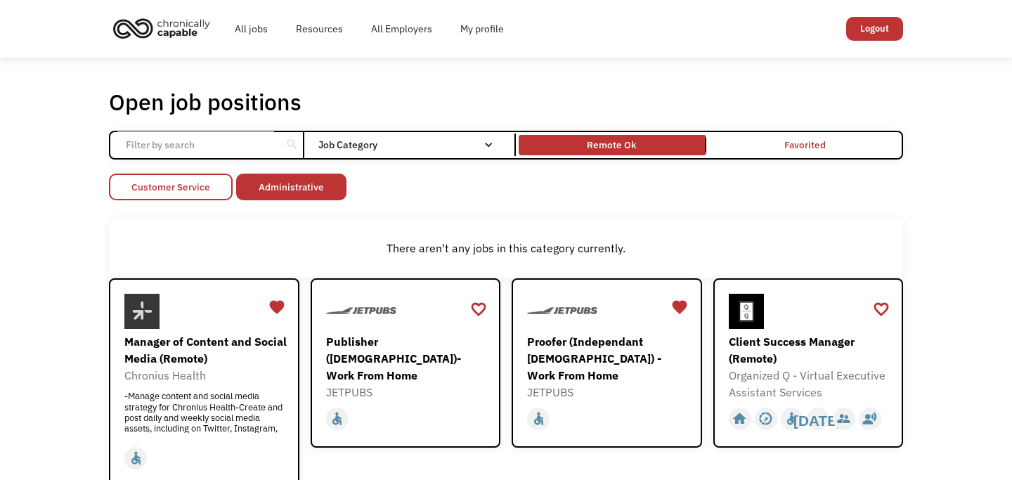
click at [197, 180] on link "Customer Service" at bounding box center [171, 187] width 124 height 27
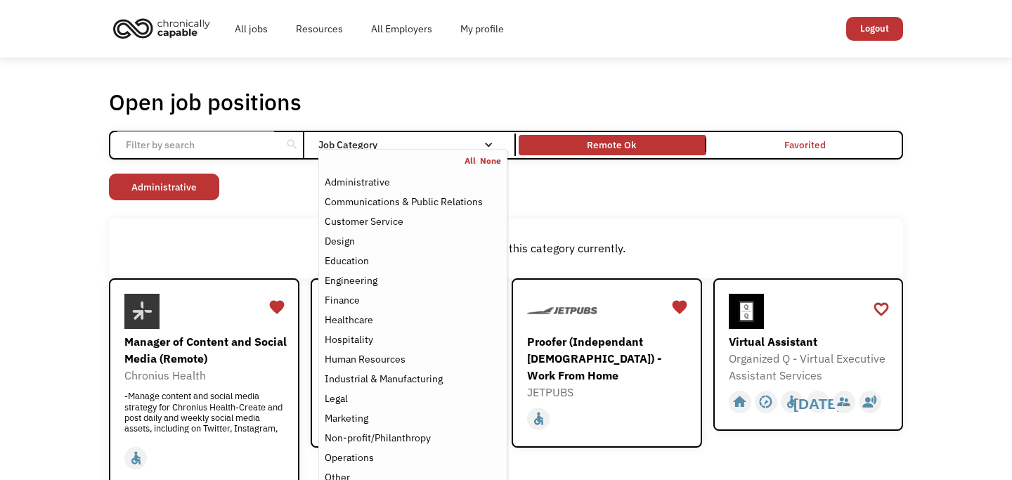
click at [441, 148] on div "Job Category" at bounding box center [412, 145] width 189 height 10
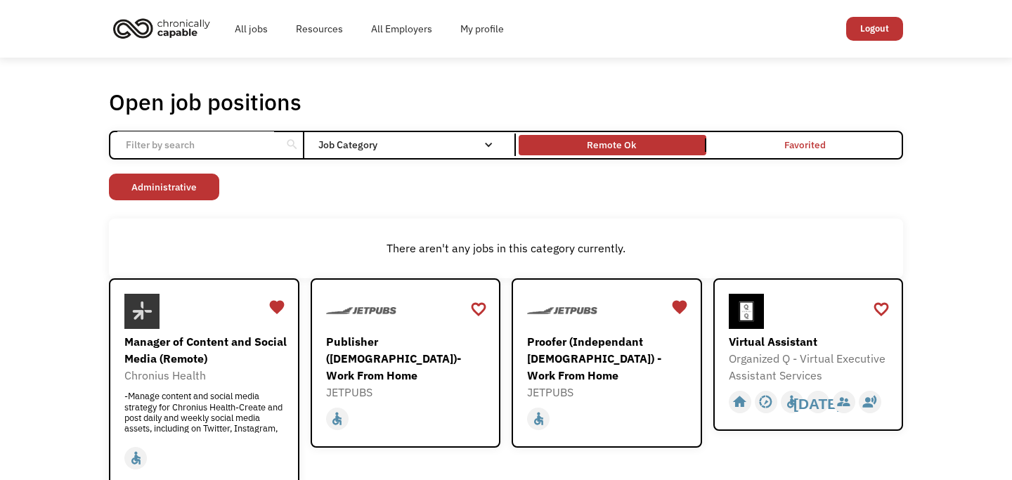
click at [441, 148] on div "Job Category" at bounding box center [412, 145] width 189 height 10
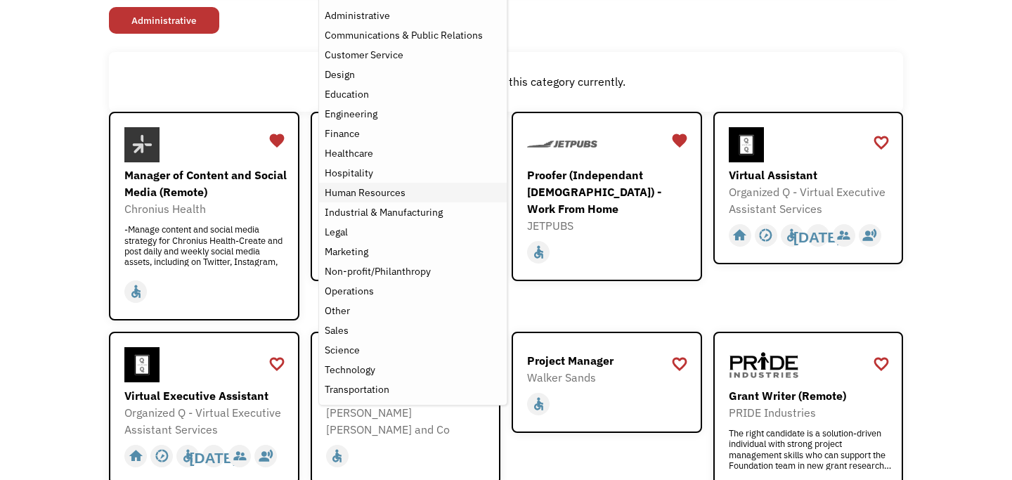
scroll to position [168, 0]
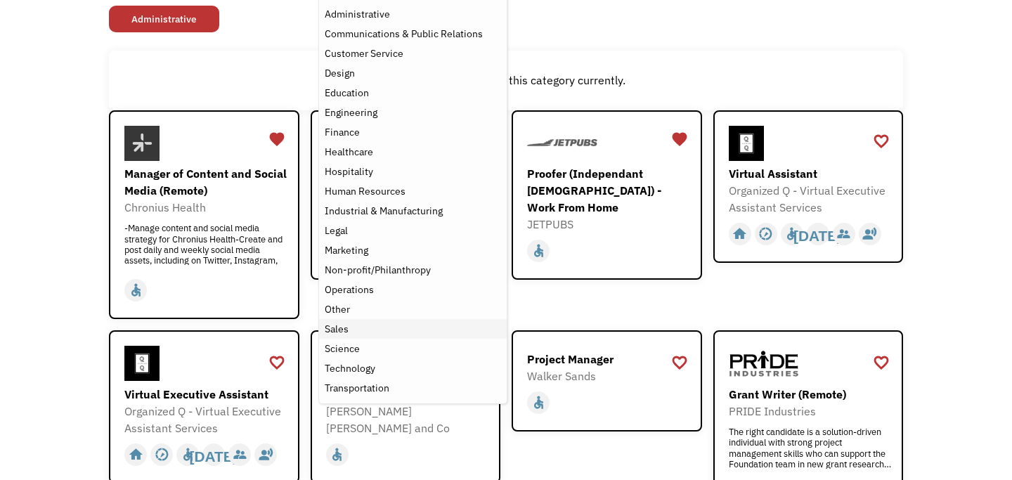
click at [356, 326] on div "Sales" at bounding box center [413, 329] width 176 height 17
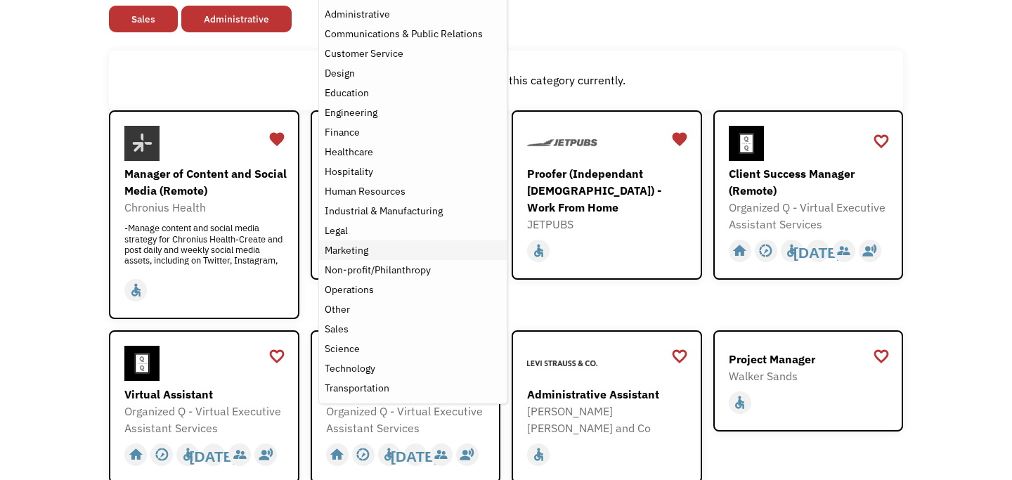
click at [375, 249] on div "Marketing" at bounding box center [413, 250] width 176 height 17
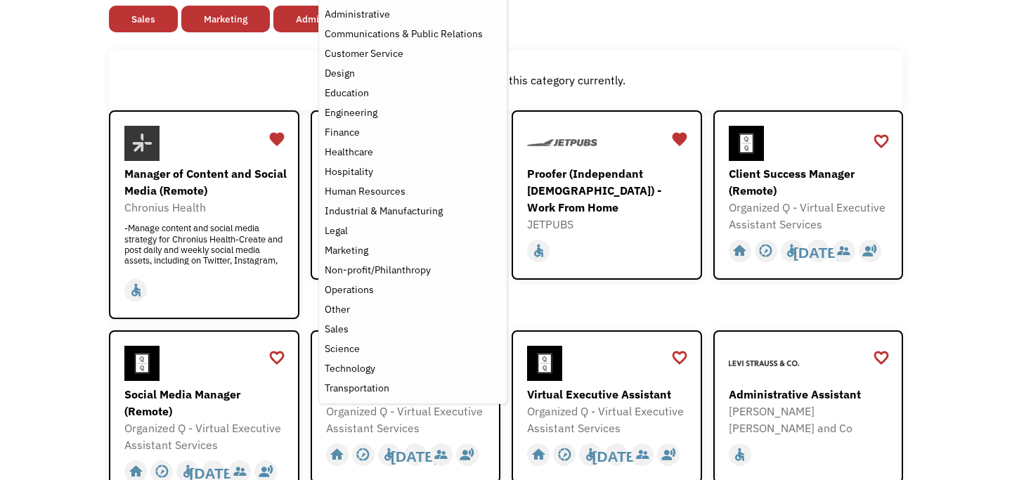
click at [553, 77] on div "There aren't any jobs in this category currently." at bounding box center [506, 80] width 780 height 17
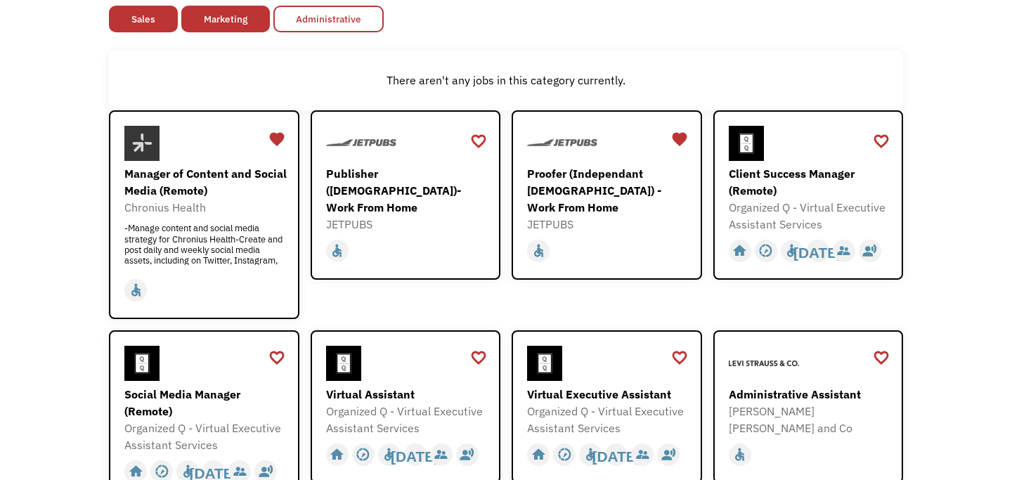
click at [315, 27] on link "Administrative" at bounding box center [328, 19] width 110 height 27
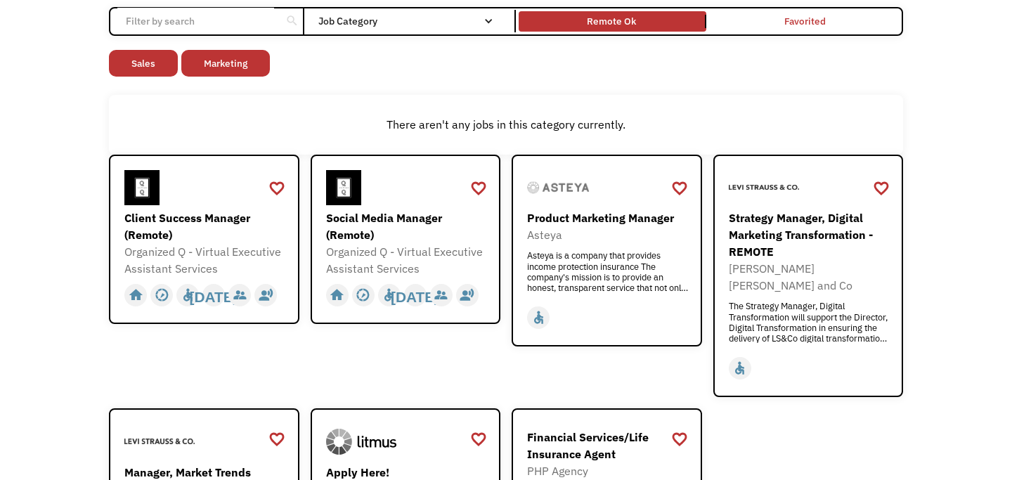
scroll to position [114, 0]
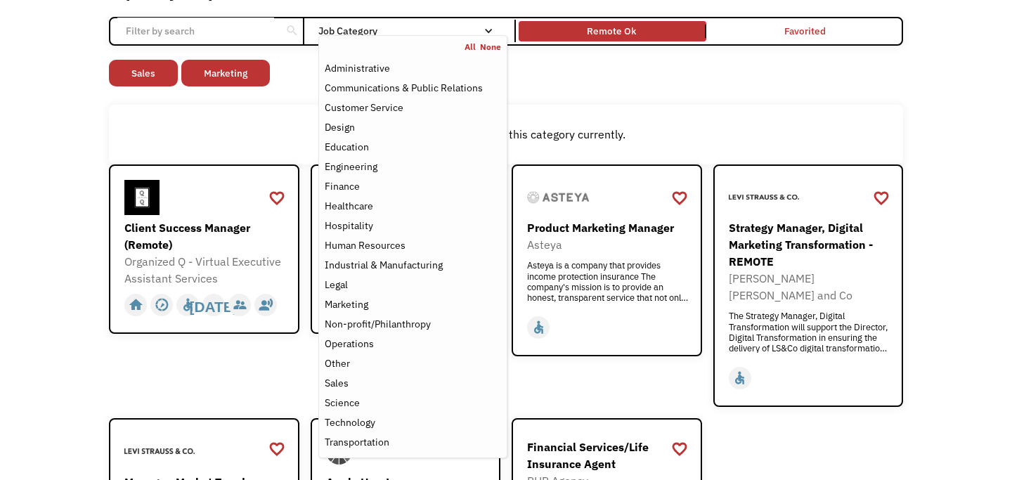
click at [382, 41] on div "All None" at bounding box center [413, 46] width 188 height 11
click at [375, 436] on div "Transportation" at bounding box center [357, 442] width 65 height 17
click at [593, 116] on div "There aren't any jobs in this category currently." at bounding box center [506, 135] width 794 height 60
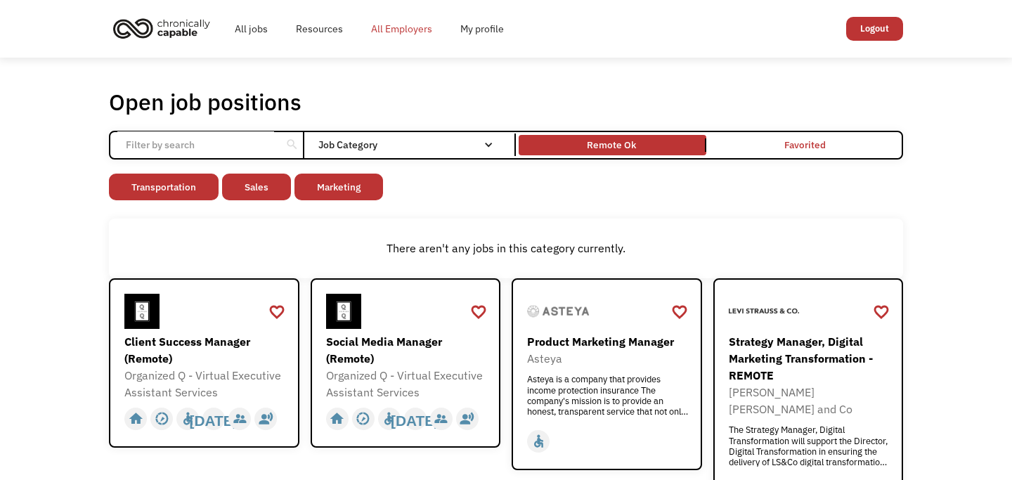
click at [404, 32] on link "All Employers" at bounding box center [401, 28] width 89 height 45
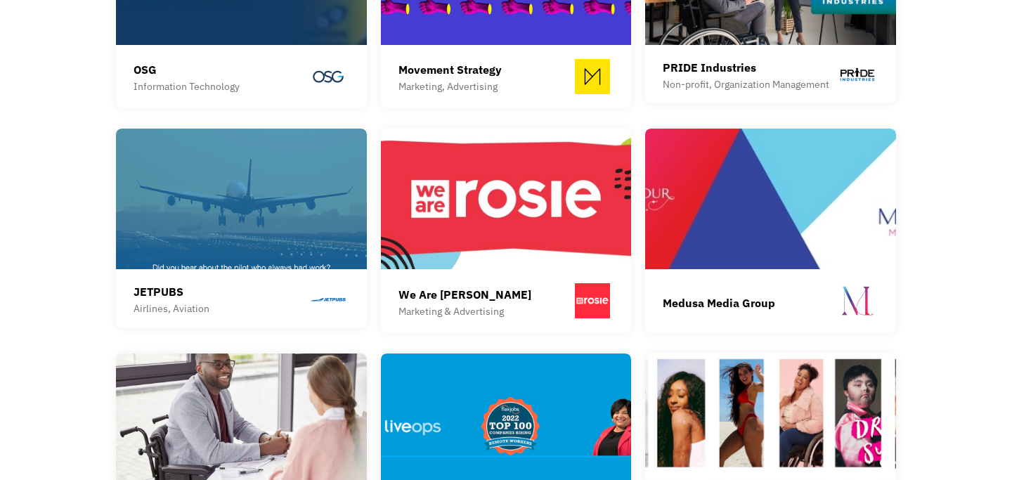
scroll to position [1554, 0]
